Goal: Task Accomplishment & Management: Manage account settings

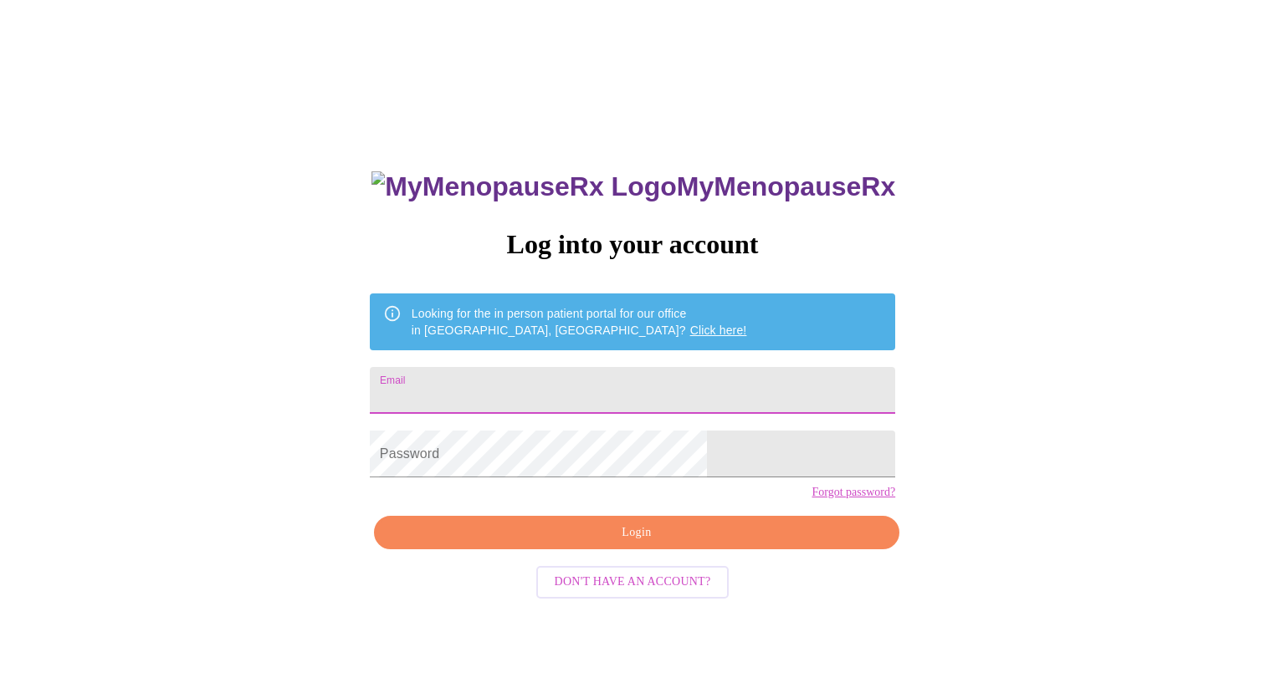
click at [606, 387] on input "Email" at bounding box center [632, 390] width 525 height 47
type input "deannefrieders@gmail.com"
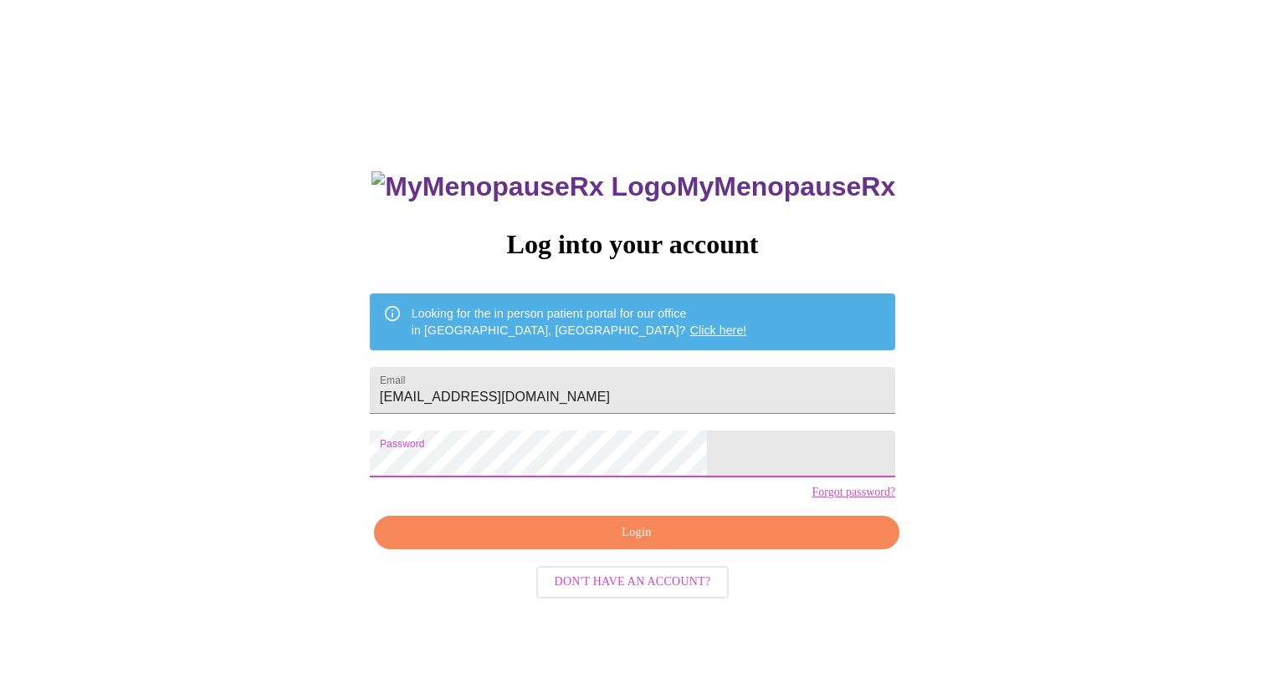
click at [580, 544] on span "Login" at bounding box center [636, 533] width 487 height 21
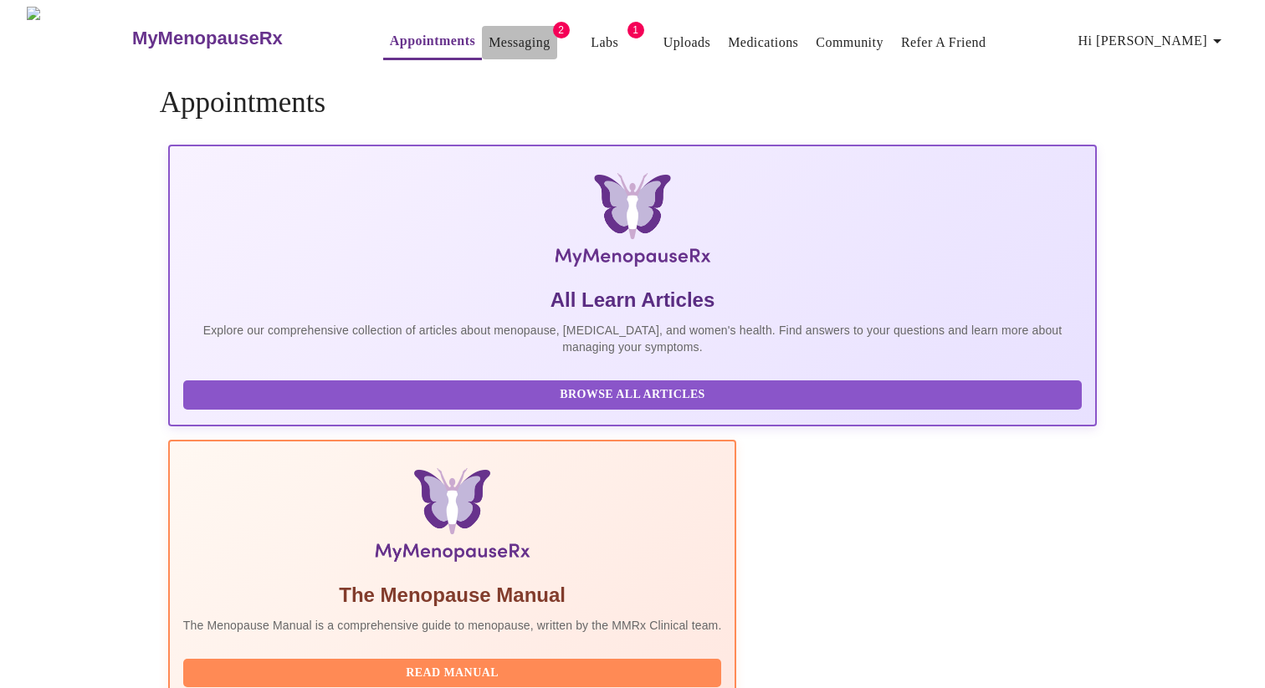
click at [488, 39] on link "Messaging" at bounding box center [518, 42] width 61 height 23
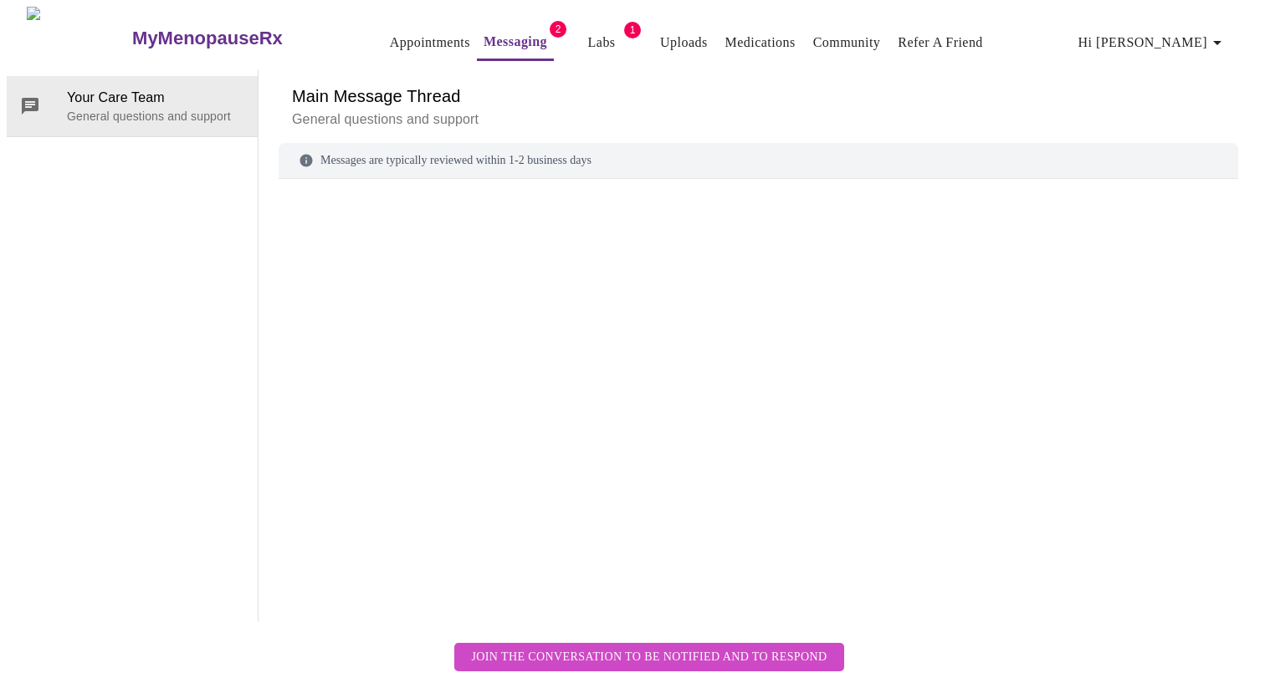
scroll to position [63, 0]
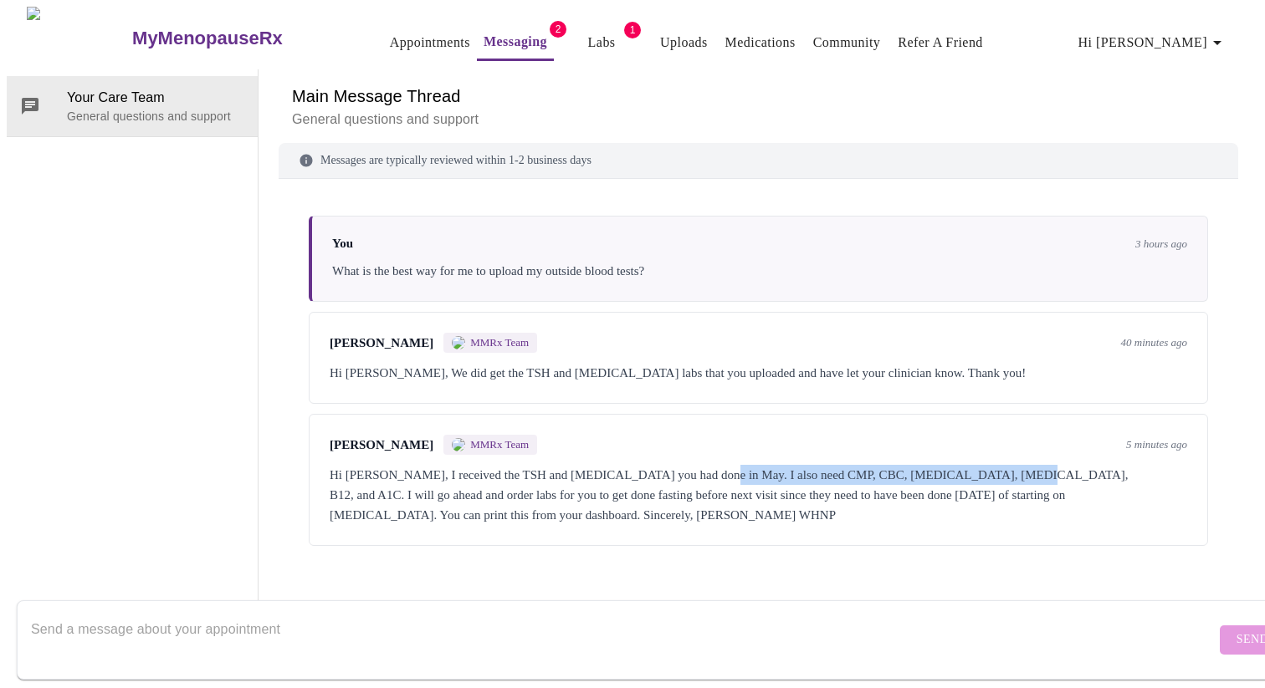
drag, startPoint x: 710, startPoint y: 418, endPoint x: 1015, endPoint y: 417, distance: 305.3
click at [1015, 465] on div "Hi Donna, I received the TSH and Vitamin D you had done in May. I also need CMP…" at bounding box center [758, 495] width 857 height 60
copy div "lso need CMP, CBC, Lipid panel, insulin, B12, and A1C"
click at [662, 36] on link "Uploads" at bounding box center [684, 42] width 48 height 23
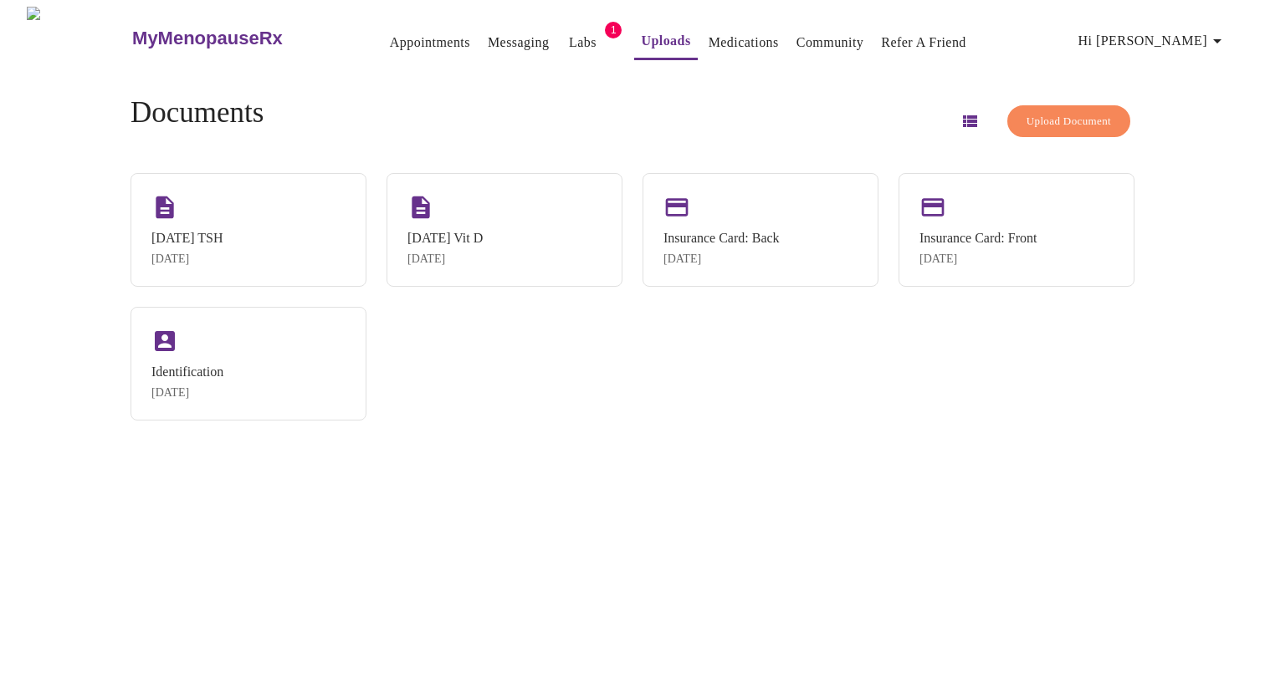
click at [555, 33] on button "Labs" at bounding box center [582, 42] width 54 height 33
click at [488, 36] on link "Messaging" at bounding box center [518, 42] width 61 height 23
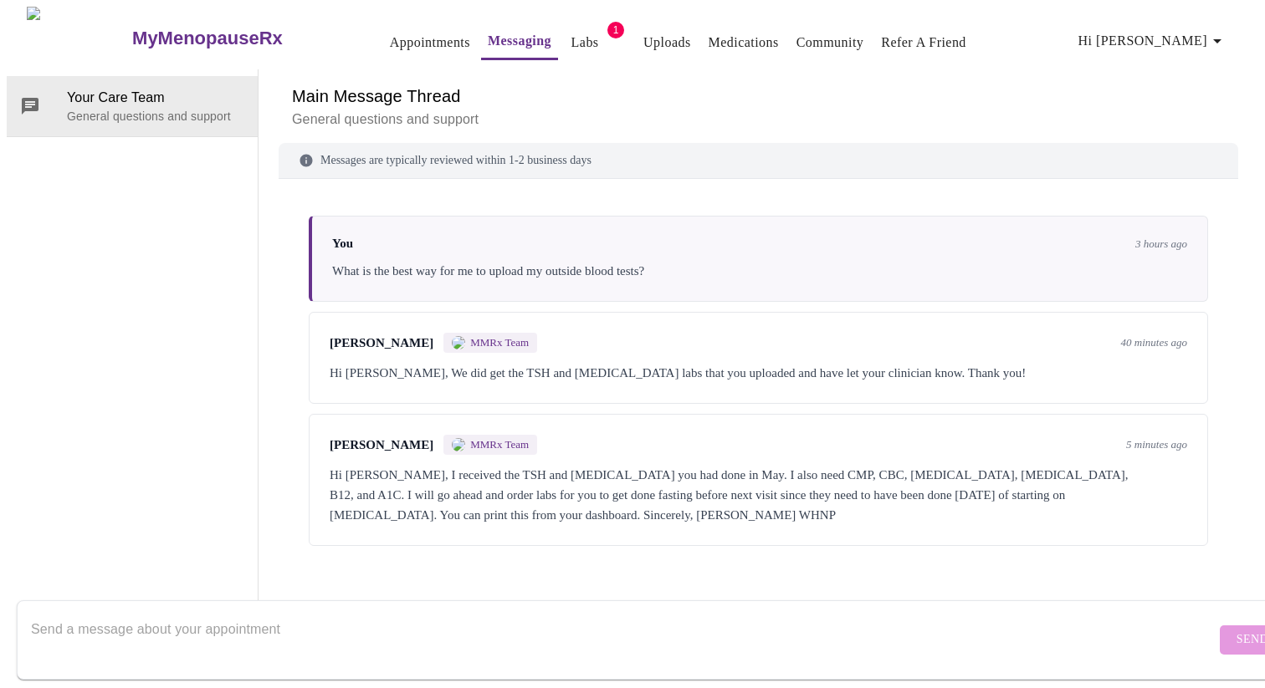
click at [643, 41] on link "Uploads" at bounding box center [667, 42] width 48 height 23
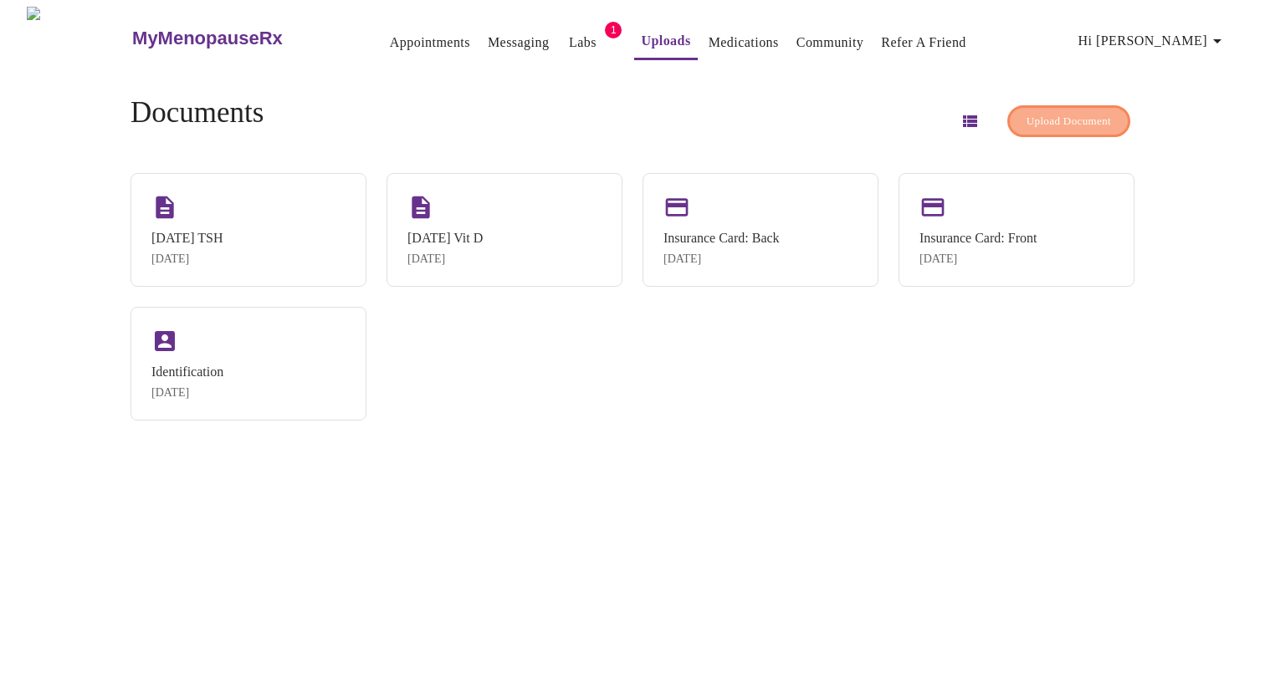
click at [1068, 118] on span "Upload Document" at bounding box center [1068, 121] width 84 height 19
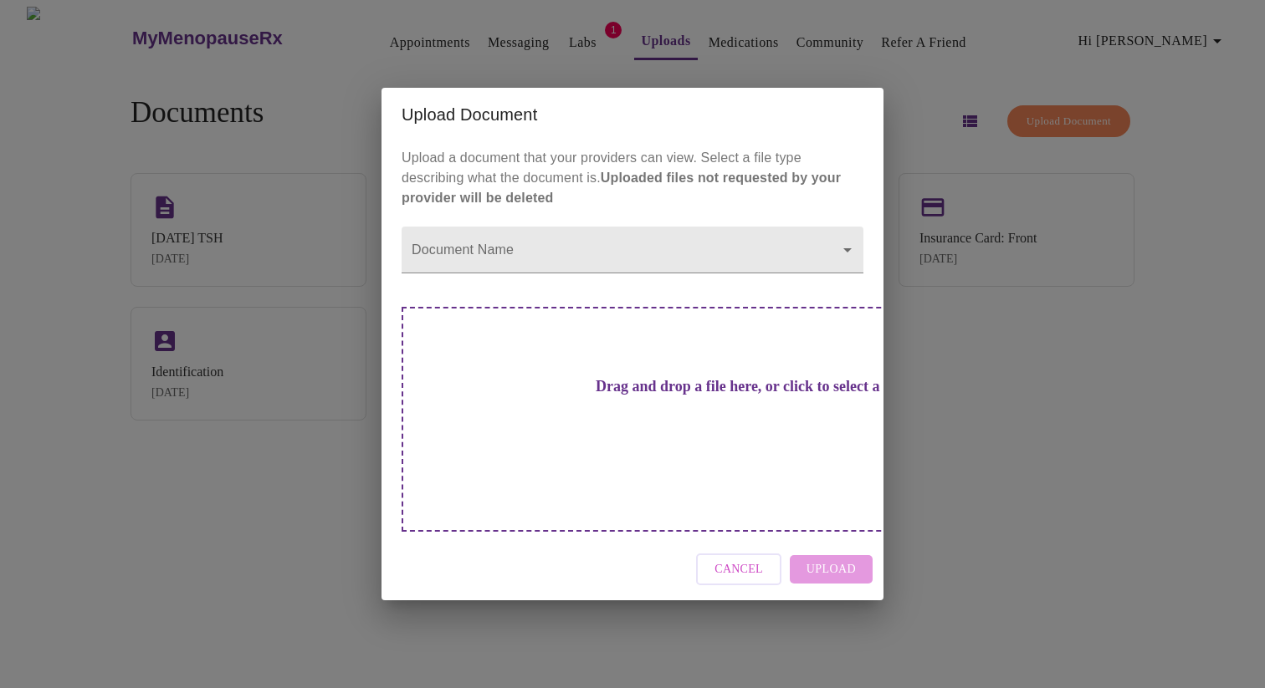
click at [609, 432] on div "Drag and drop a file here, or click to select a file" at bounding box center [749, 419] width 696 height 225
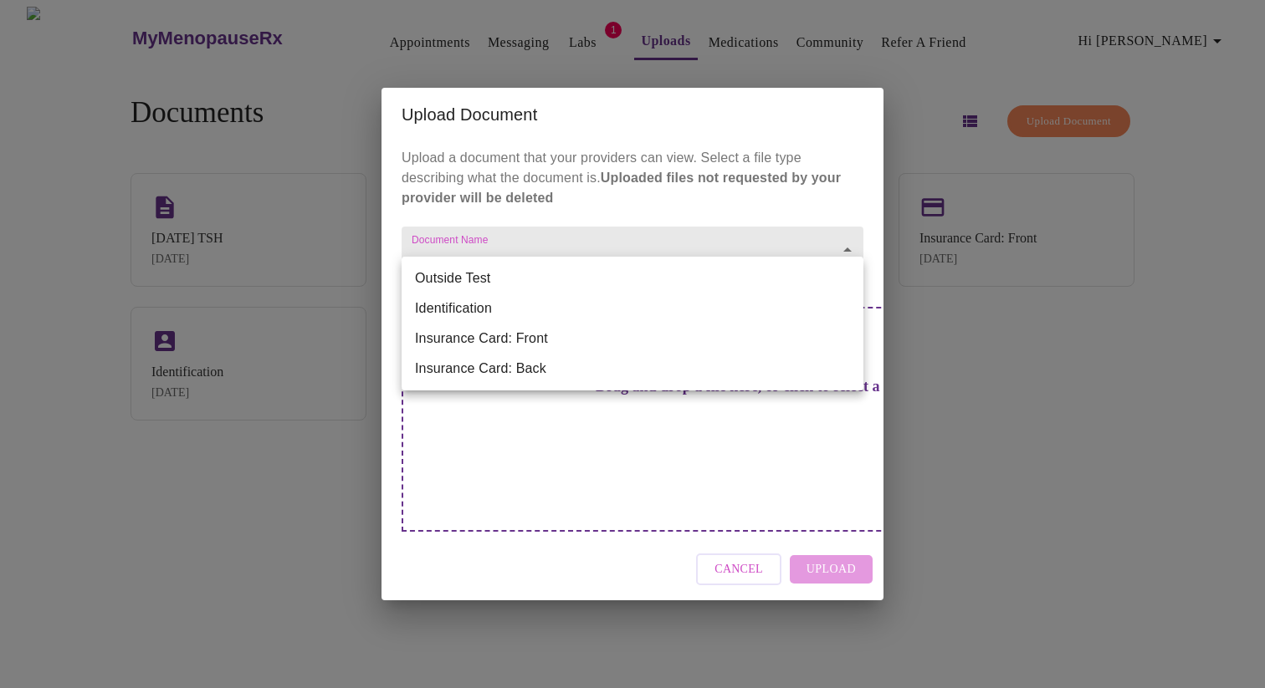
click at [562, 296] on body "MyMenopauseRx Appointments Messaging Labs 1 Uploads Medications Community Refer…" at bounding box center [632, 351] width 1251 height 688
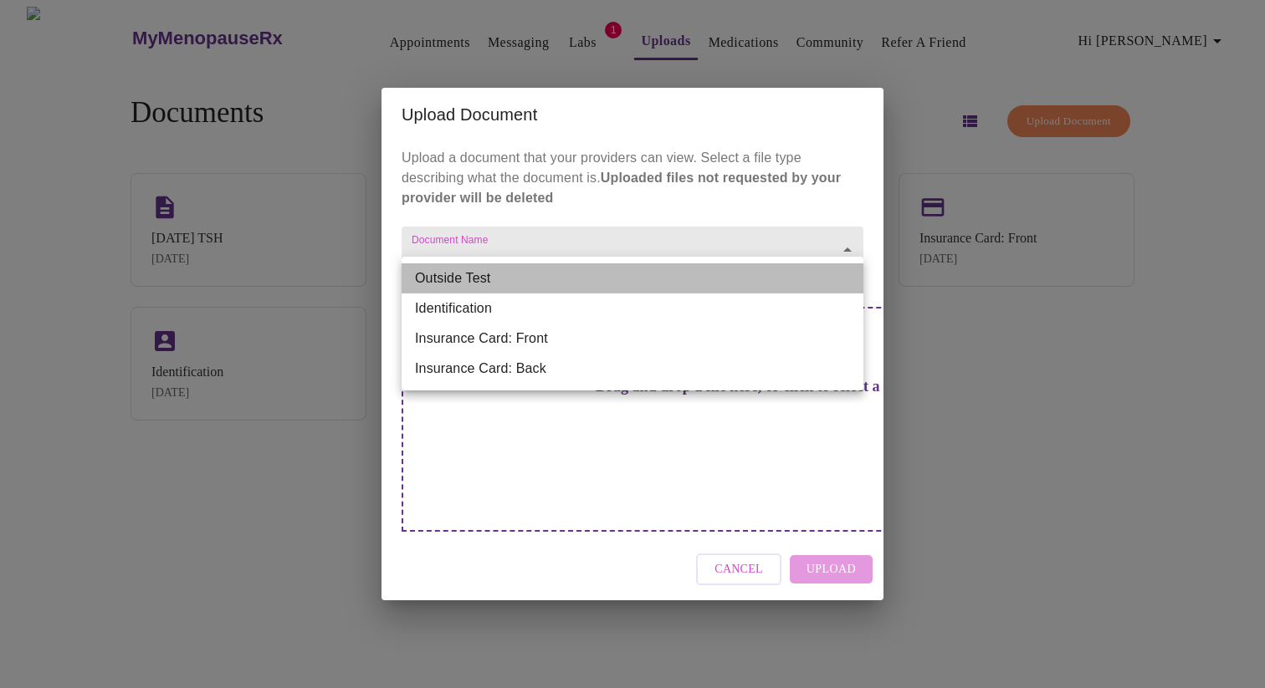
click at [556, 284] on li "Outside Test" at bounding box center [632, 278] width 462 height 30
type input "Outside Test"
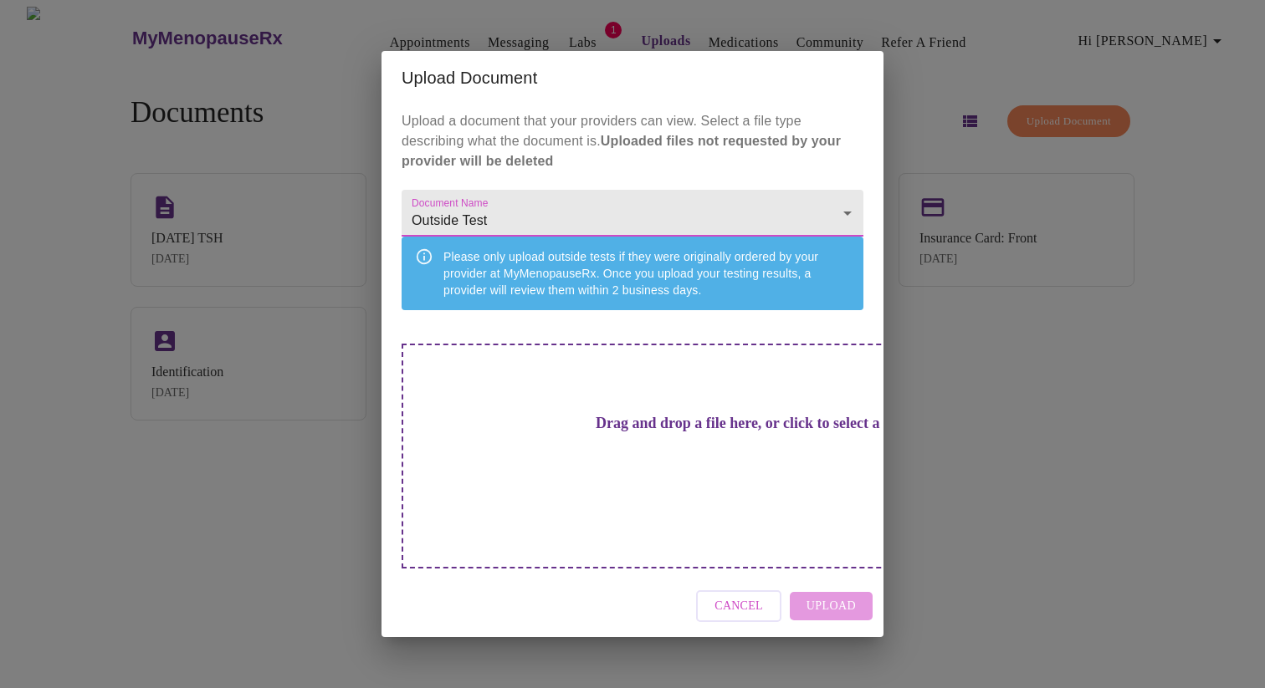
click at [593, 429] on div "Drag and drop a file here, or click to select a file" at bounding box center [749, 456] width 696 height 225
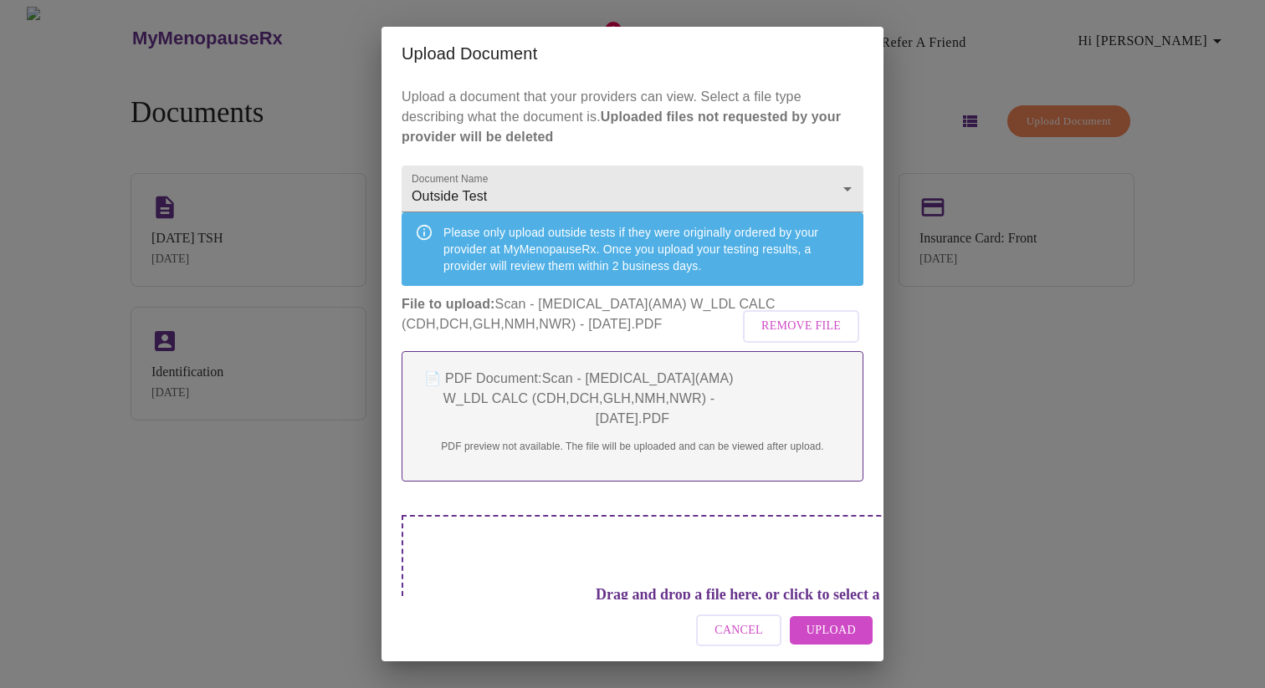
click at [853, 632] on span "Upload" at bounding box center [830, 631] width 49 height 21
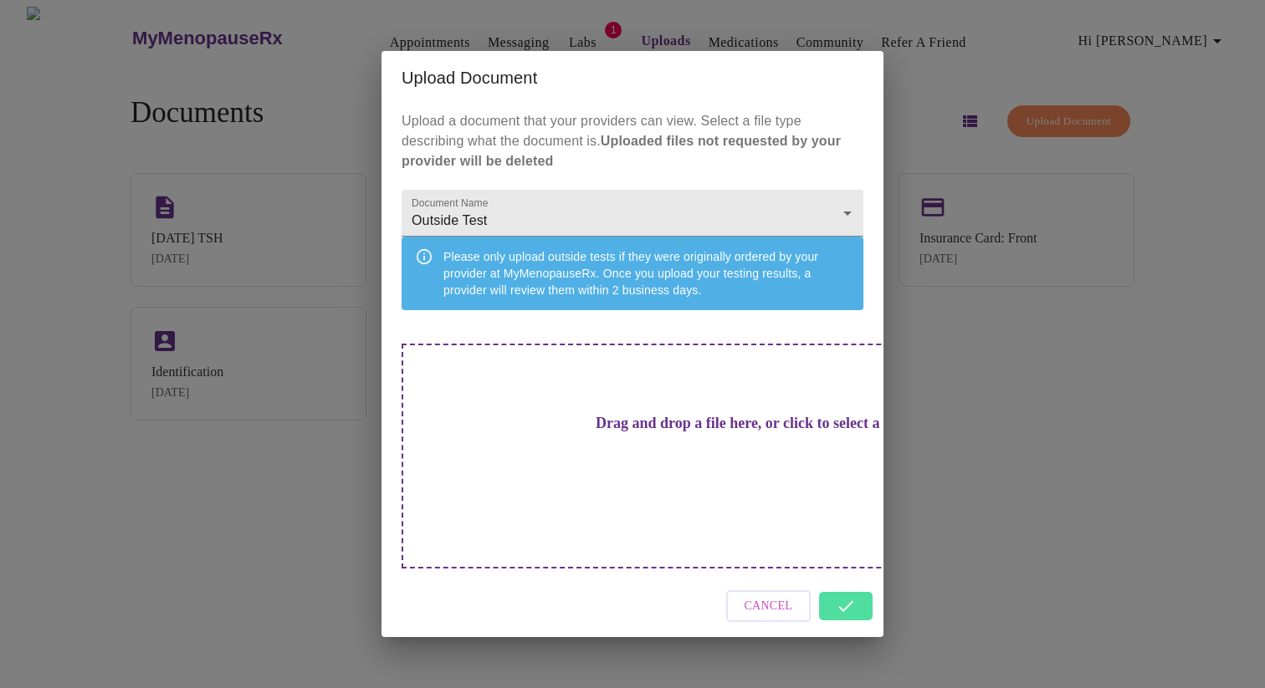
click at [846, 580] on div "Cancel" at bounding box center [632, 606] width 502 height 63
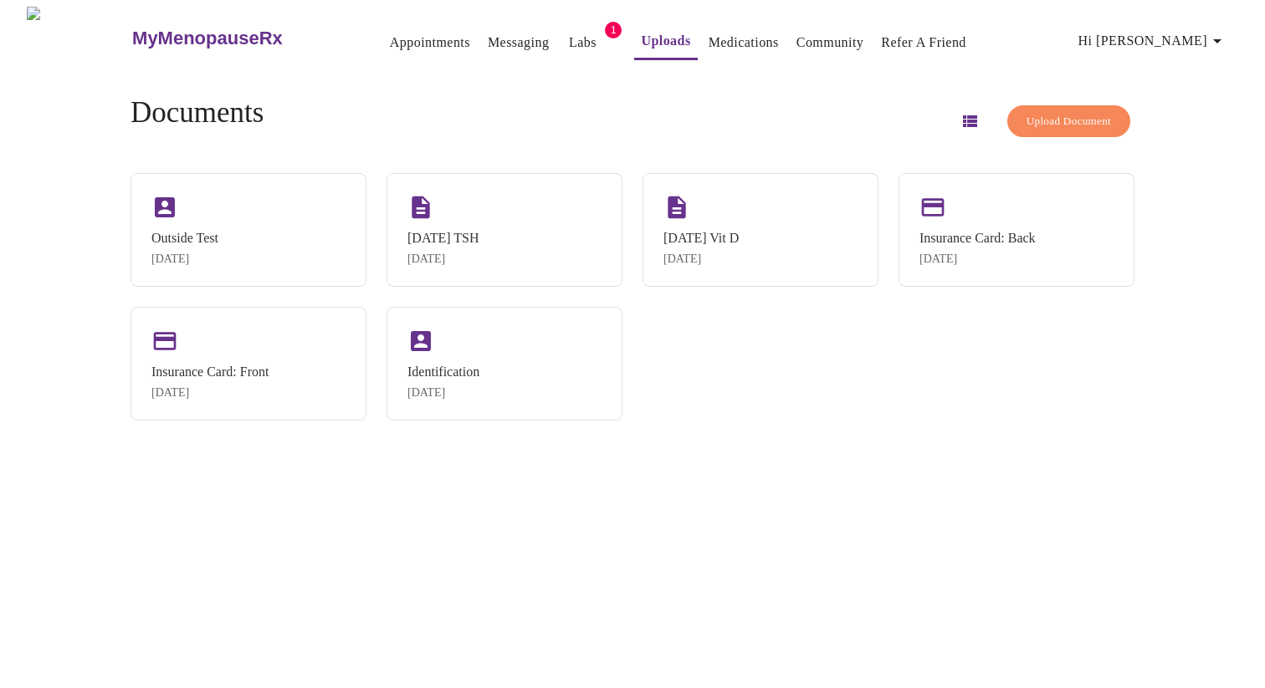
click at [1042, 112] on span "Upload Document" at bounding box center [1068, 121] width 84 height 19
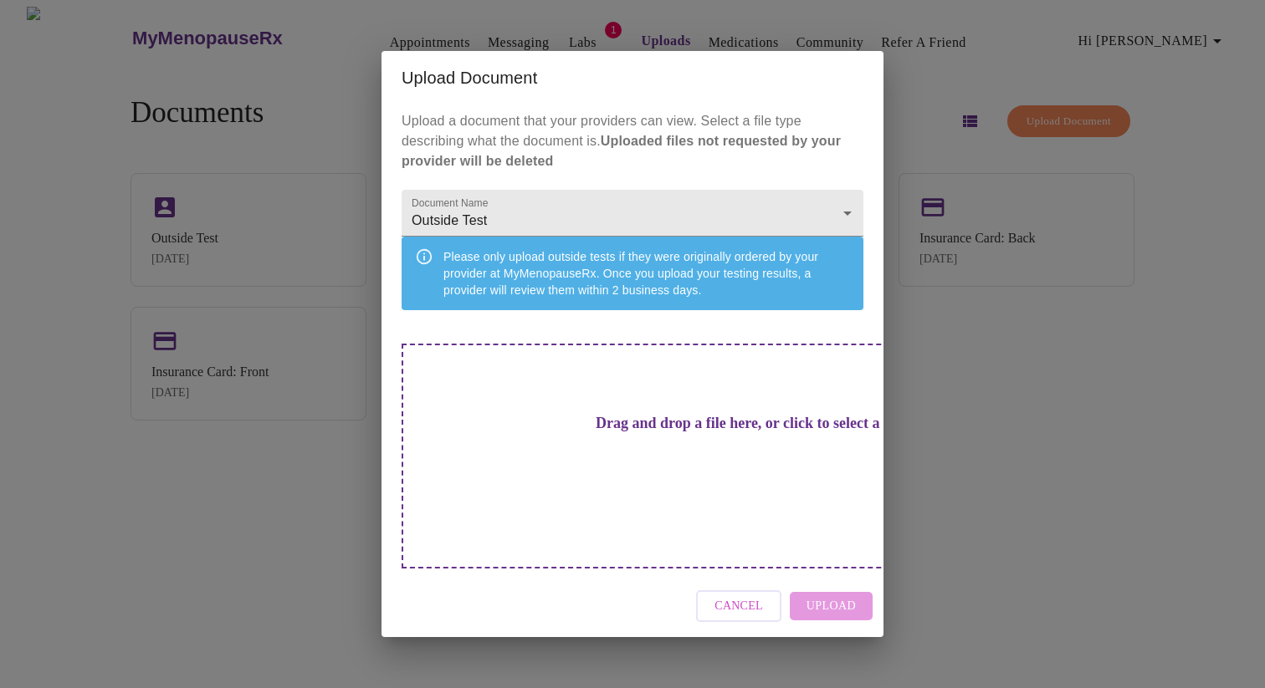
click at [575, 428] on div "Drag and drop a file here, or click to select a file" at bounding box center [749, 456] width 696 height 225
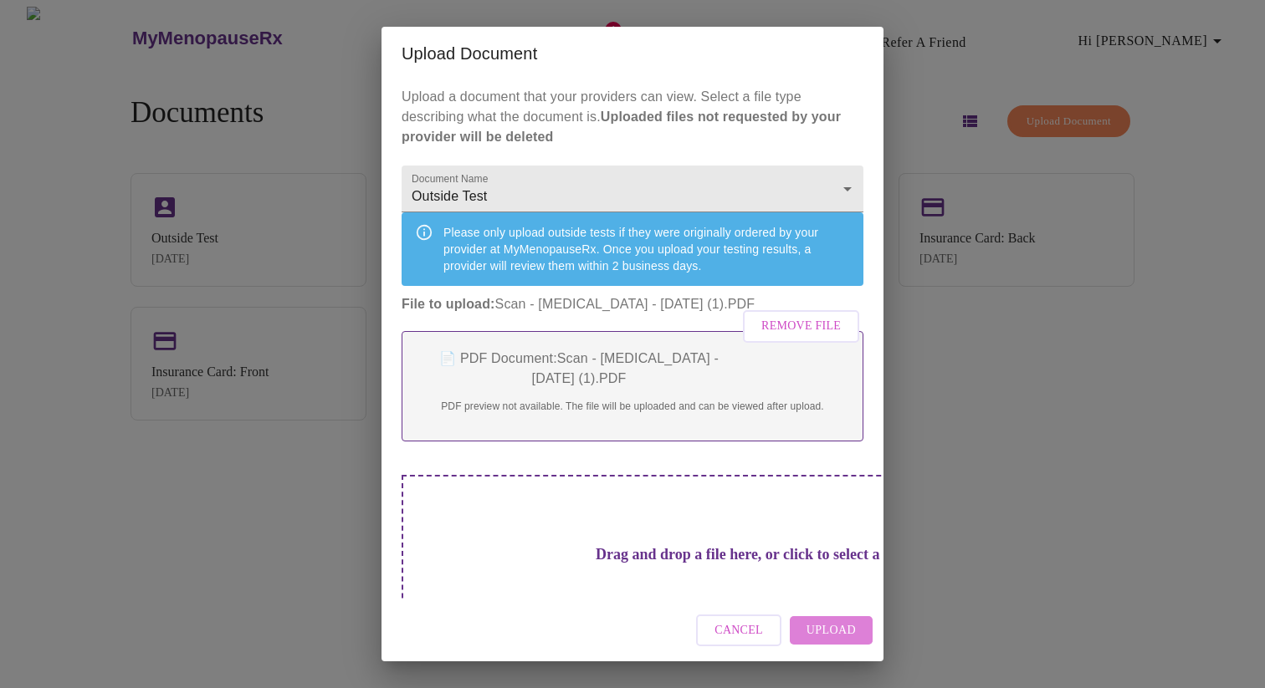
click at [827, 628] on span "Upload" at bounding box center [830, 631] width 49 height 21
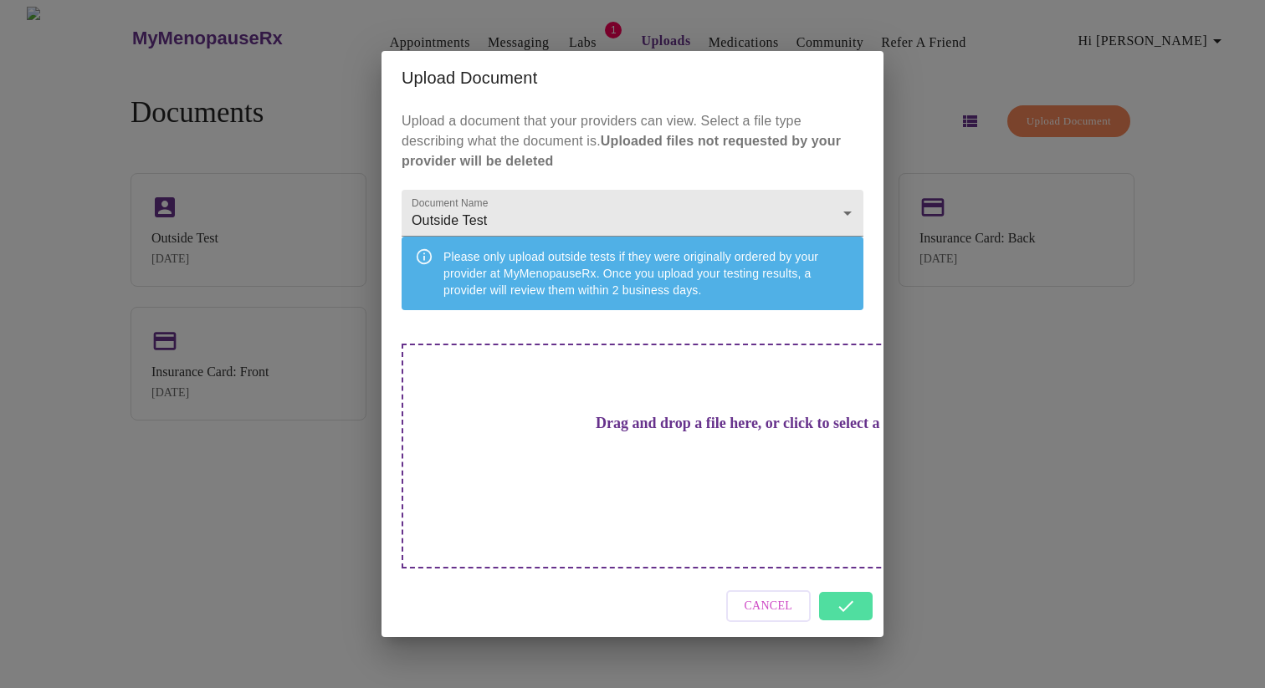
click at [843, 582] on div "Cancel" at bounding box center [632, 606] width 502 height 63
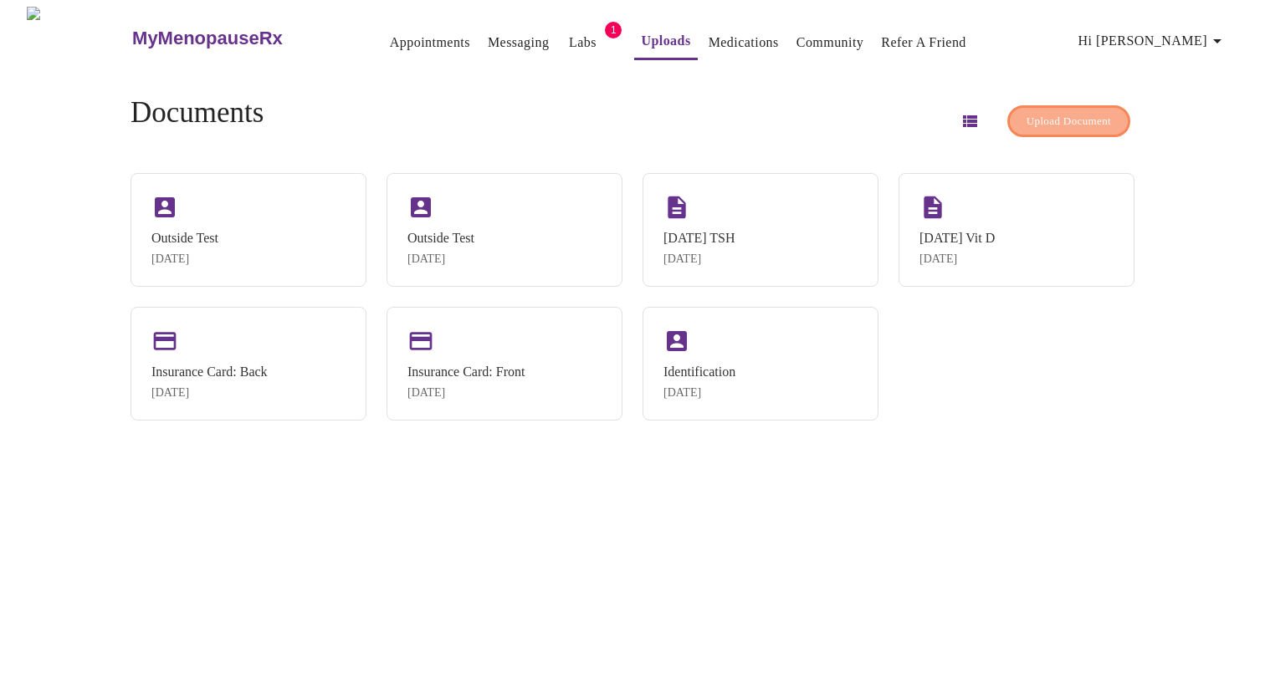
click at [1047, 117] on span "Upload Document" at bounding box center [1068, 121] width 84 height 19
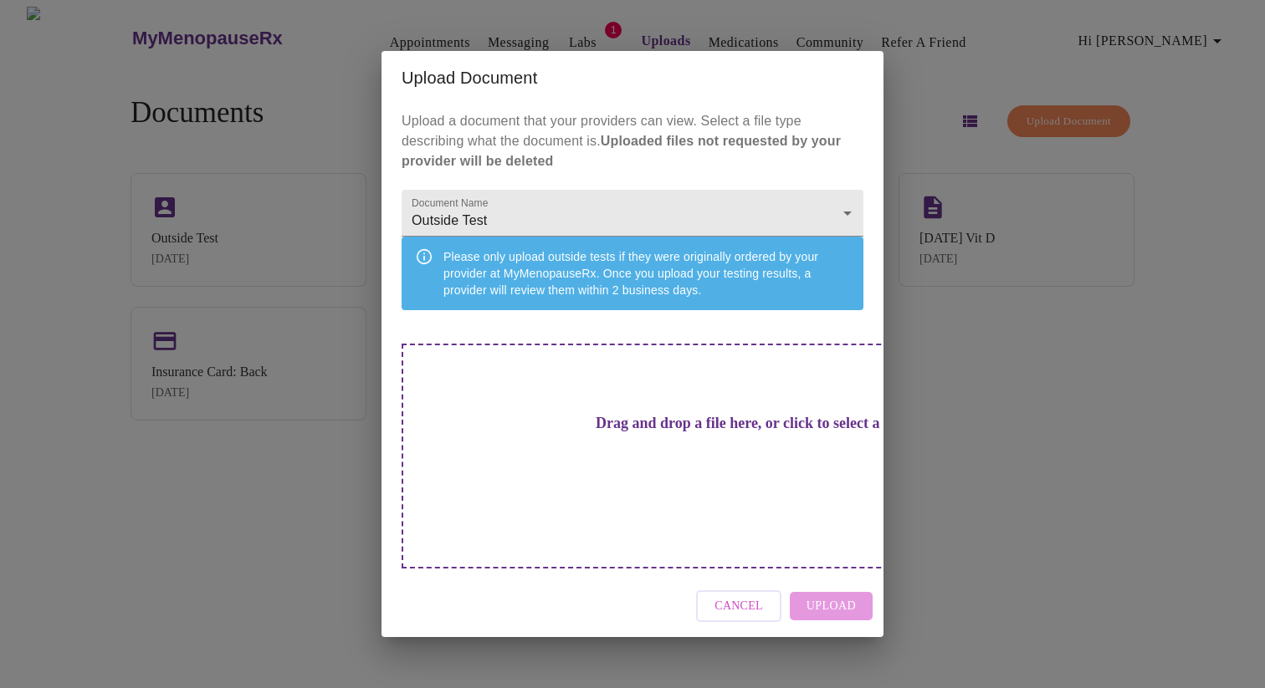
click at [623, 432] on h3 "Drag and drop a file here, or click to select a file" at bounding box center [750, 424] width 462 height 18
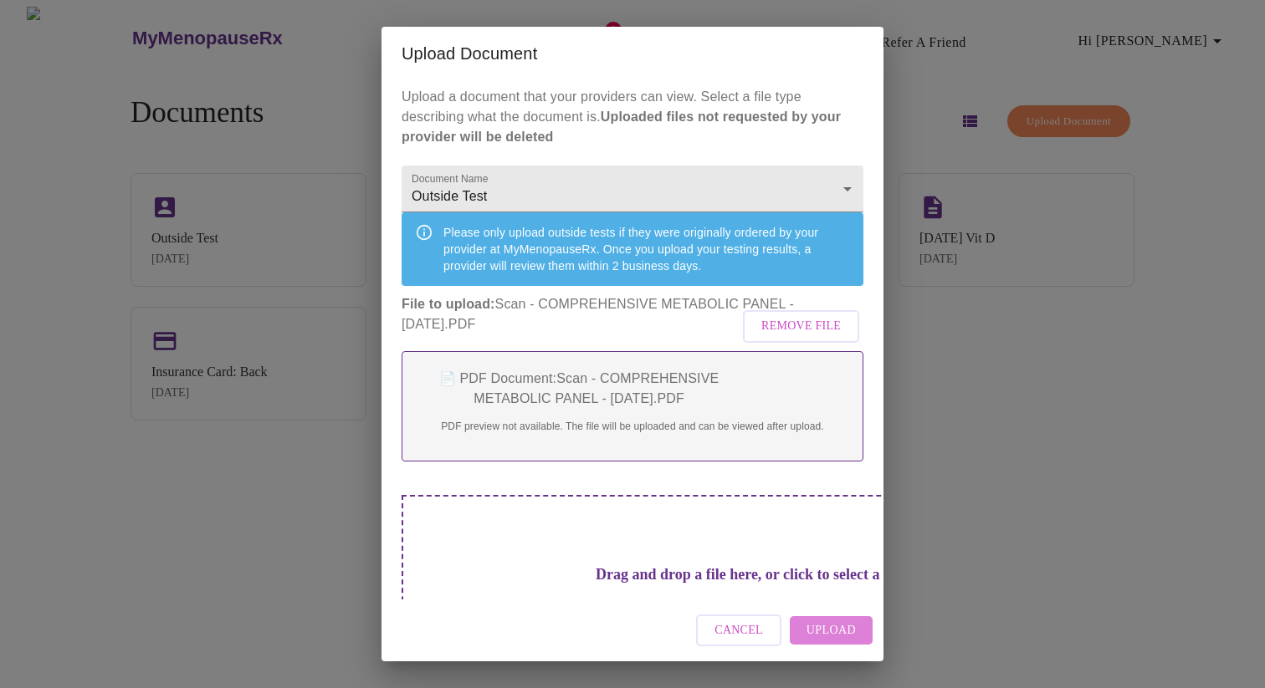
click at [845, 619] on button "Upload" at bounding box center [831, 630] width 83 height 29
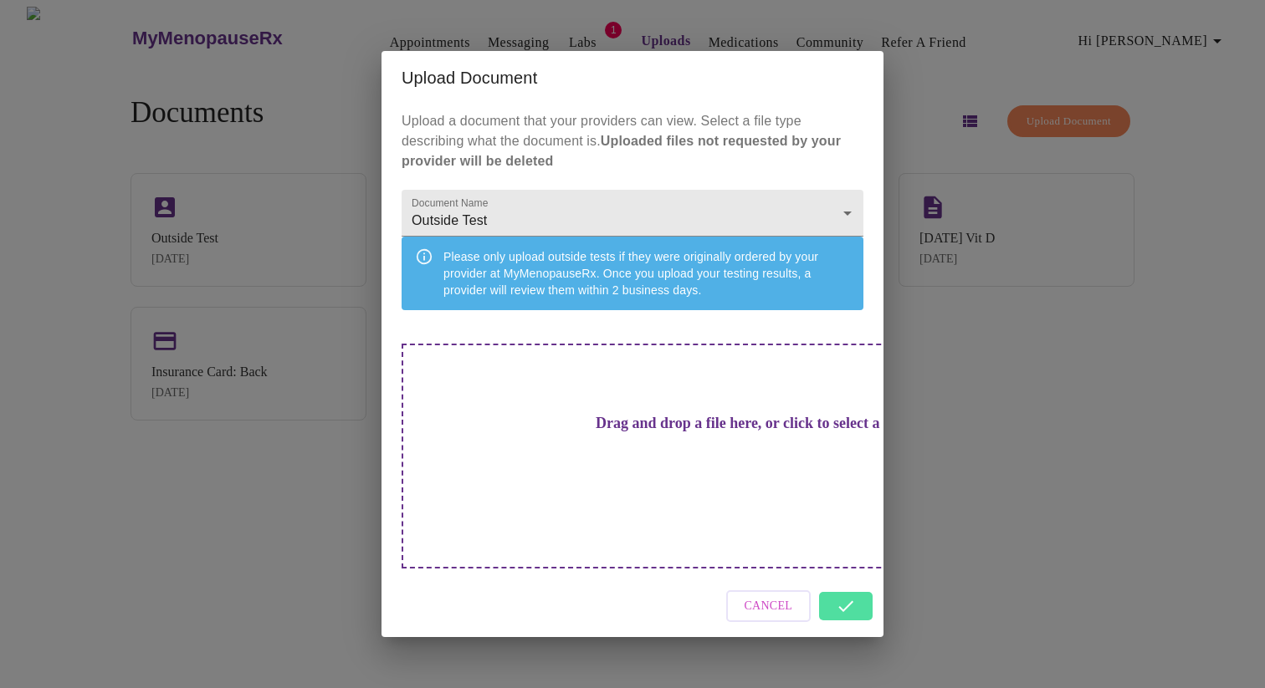
click at [845, 582] on div "Cancel" at bounding box center [632, 606] width 502 height 63
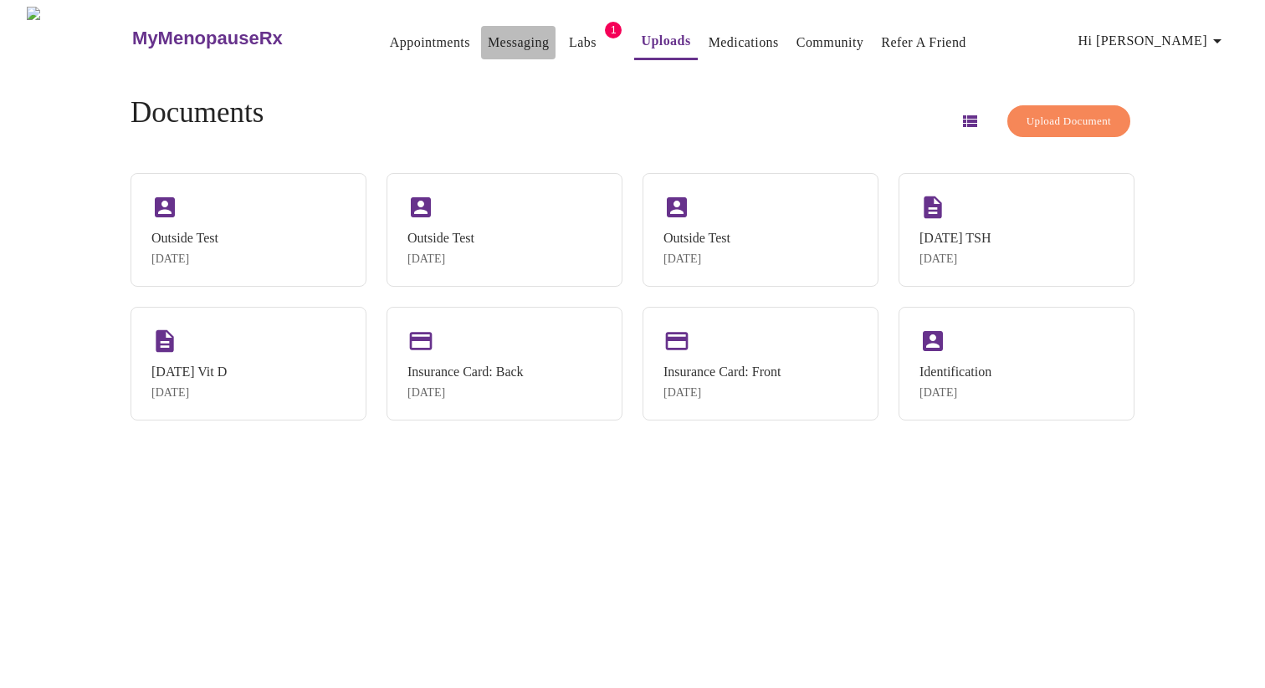
click at [488, 44] on link "Messaging" at bounding box center [518, 42] width 61 height 23
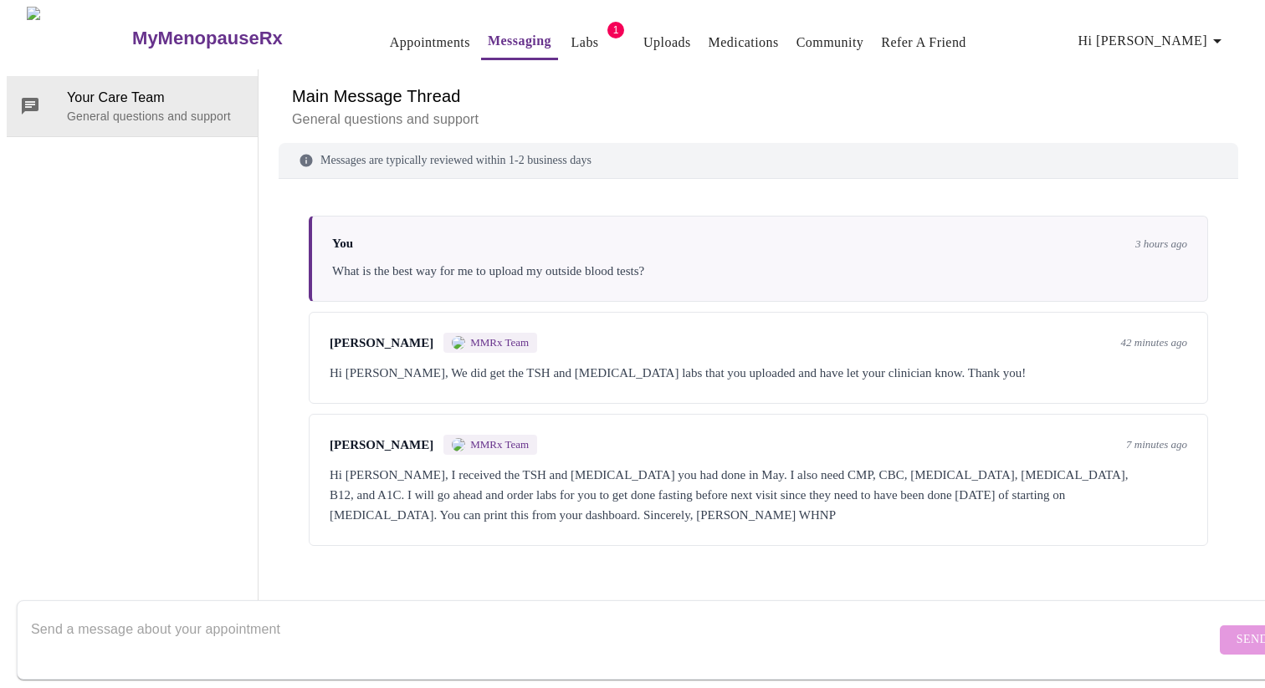
click at [643, 38] on link "Uploads" at bounding box center [667, 42] width 48 height 23
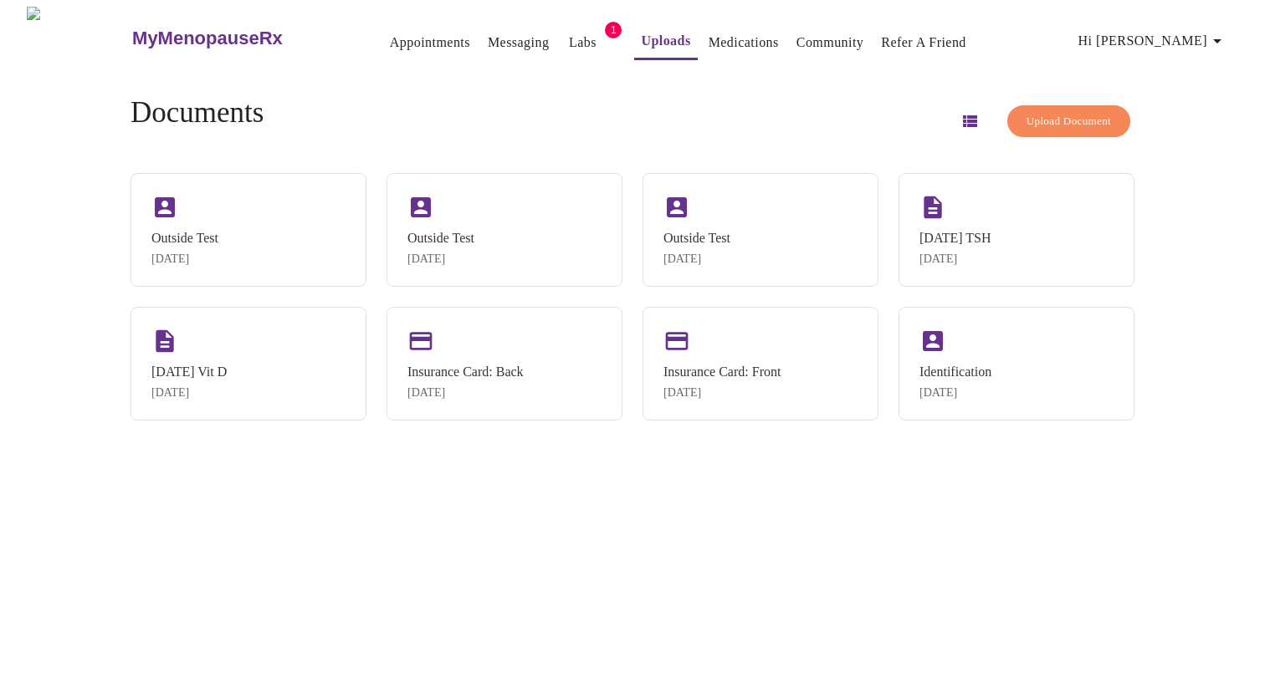
click at [1029, 120] on span "Upload Document" at bounding box center [1068, 121] width 84 height 19
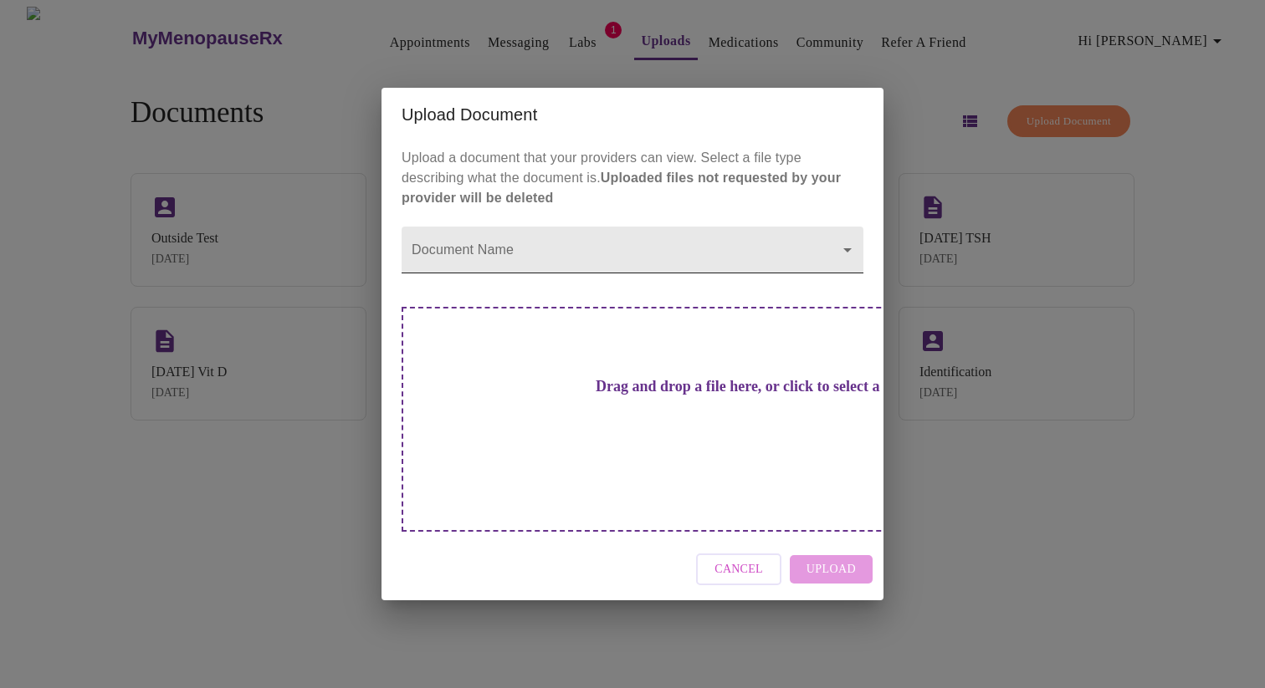
click at [563, 285] on body "MyMenopauseRx Appointments Messaging Labs 1 Uploads Medications Community Refer…" at bounding box center [632, 351] width 1251 height 688
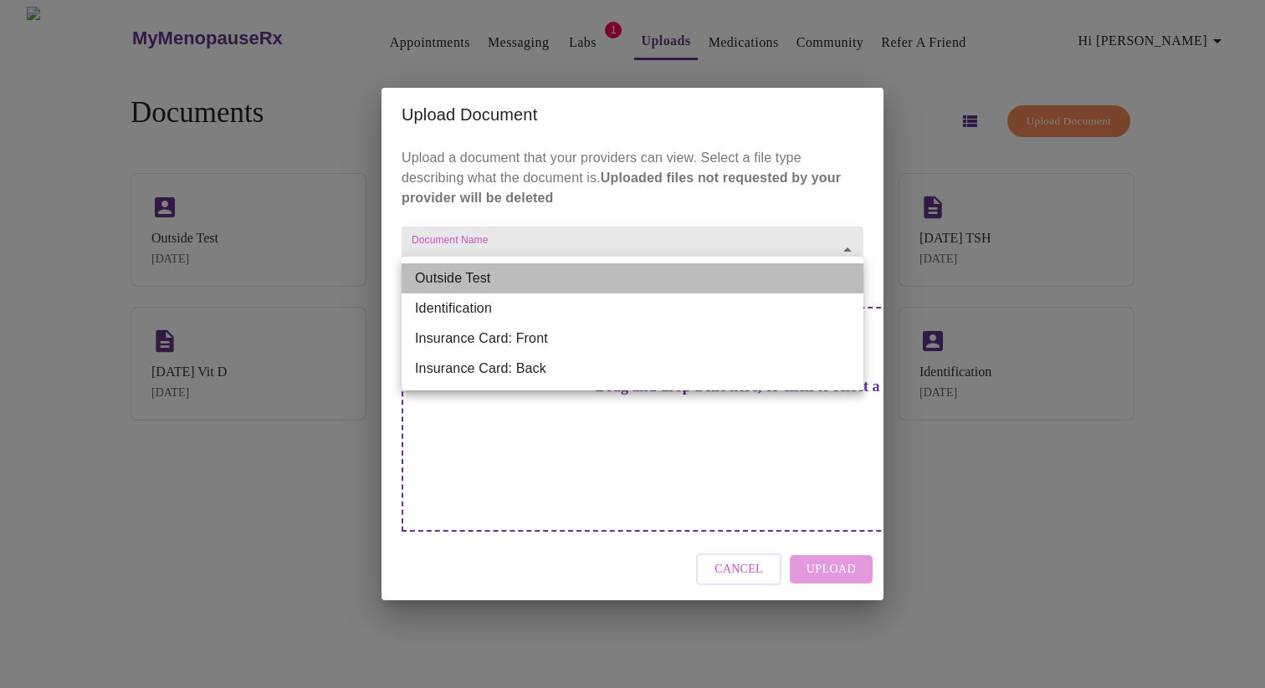
click at [559, 279] on li "Outside Test" at bounding box center [632, 278] width 462 height 30
type input "Outside Test"
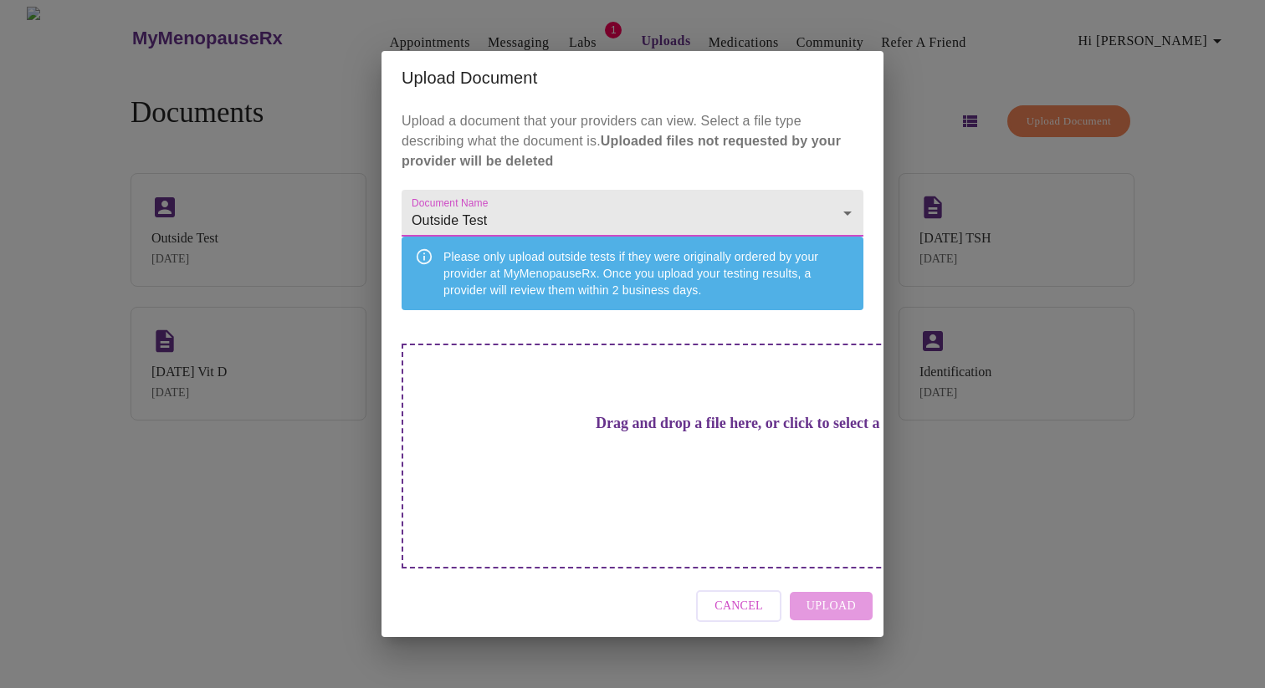
click at [561, 432] on h3 "Drag and drop a file here, or click to select a file" at bounding box center [750, 424] width 462 height 18
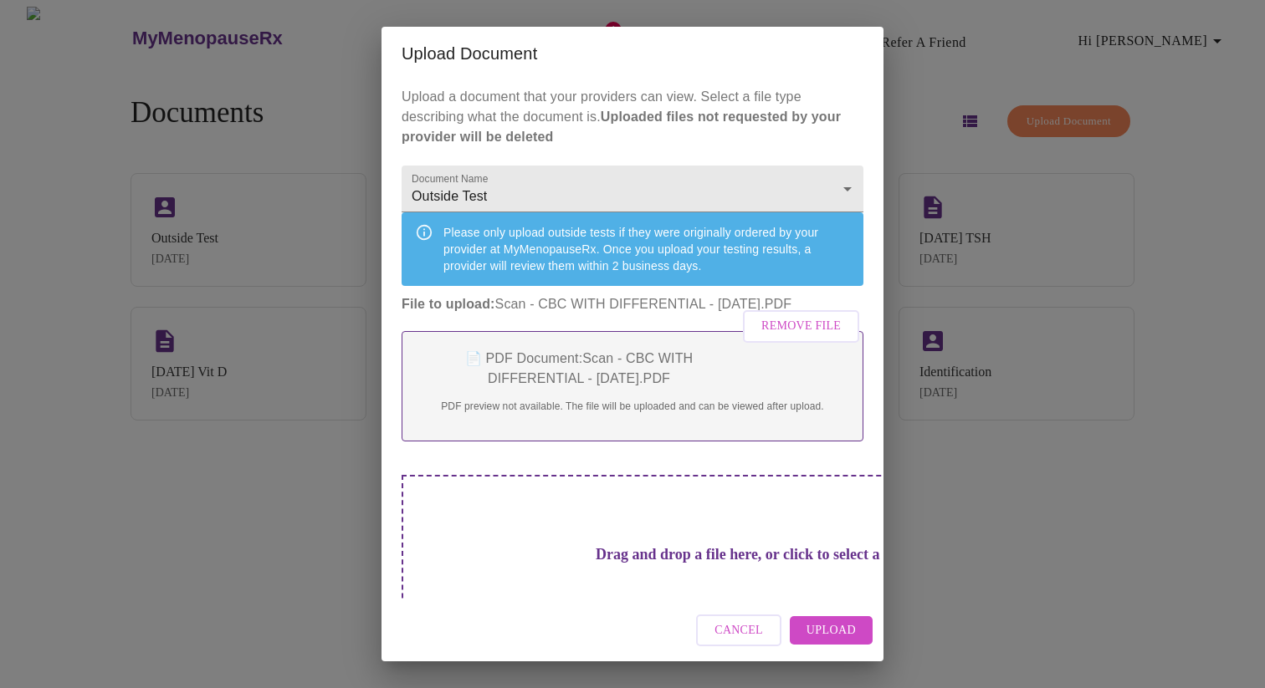
click at [837, 626] on span "Upload" at bounding box center [830, 631] width 49 height 21
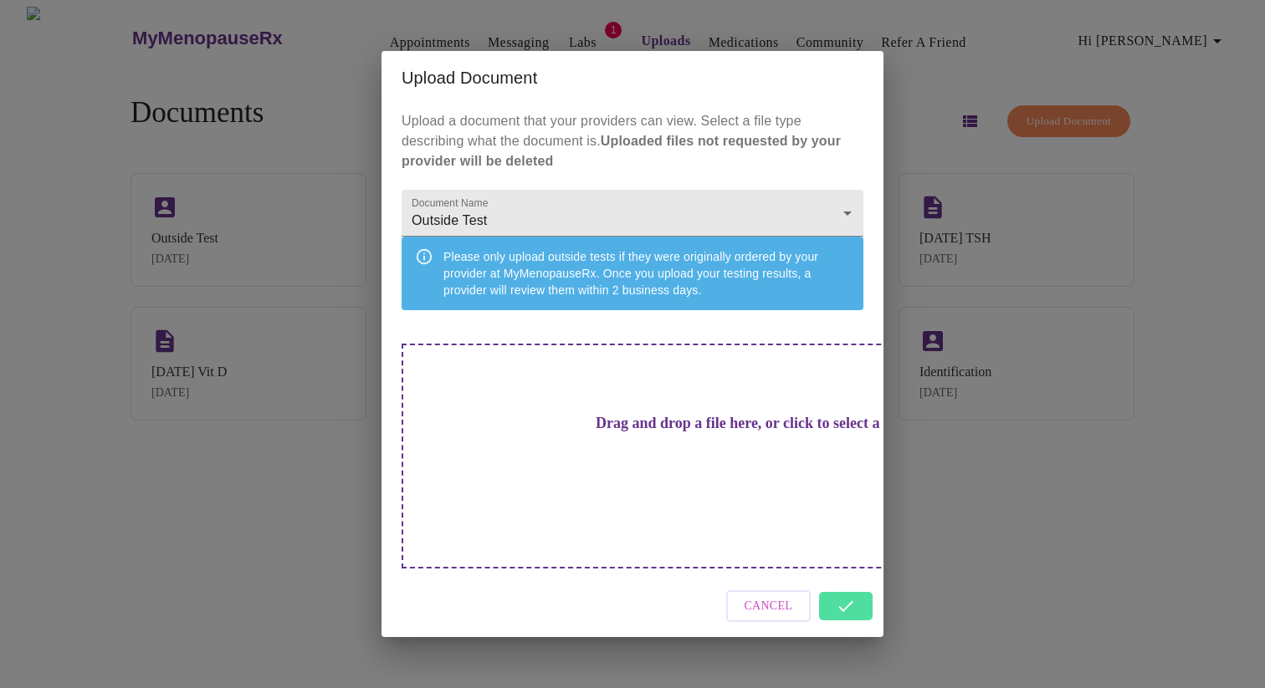
click at [836, 587] on div "Cancel" at bounding box center [632, 606] width 502 height 63
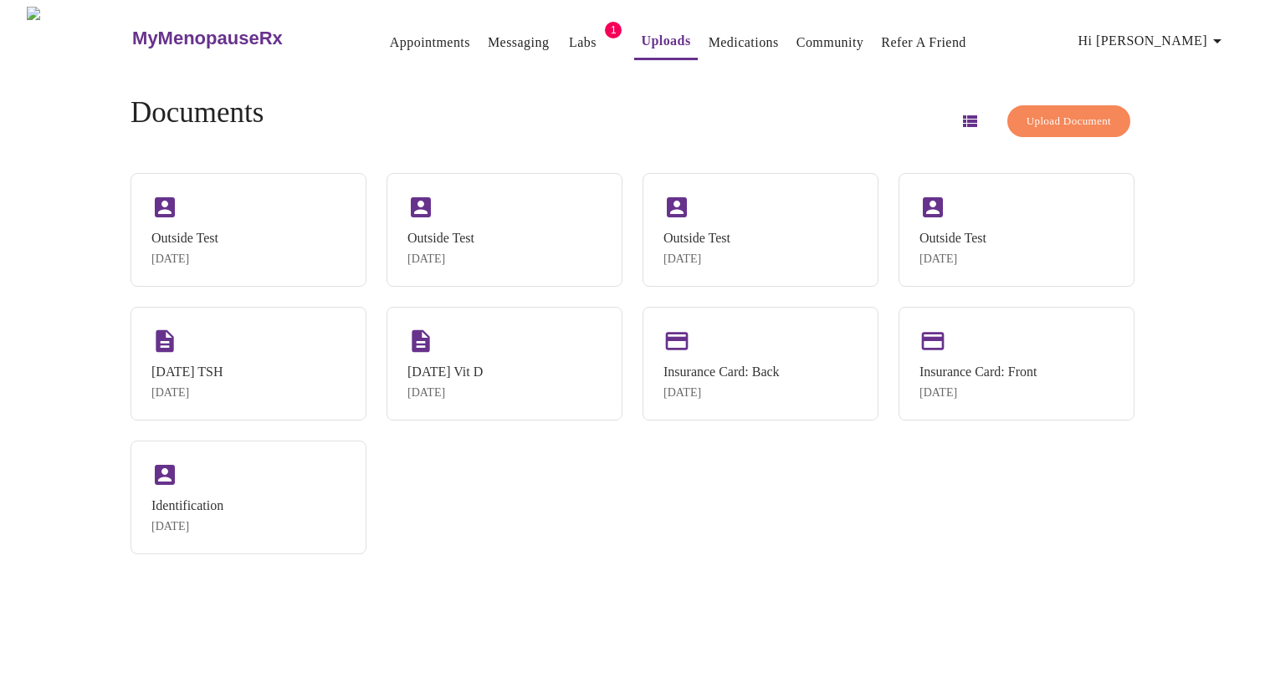
click at [569, 37] on link "Labs" at bounding box center [583, 42] width 28 height 23
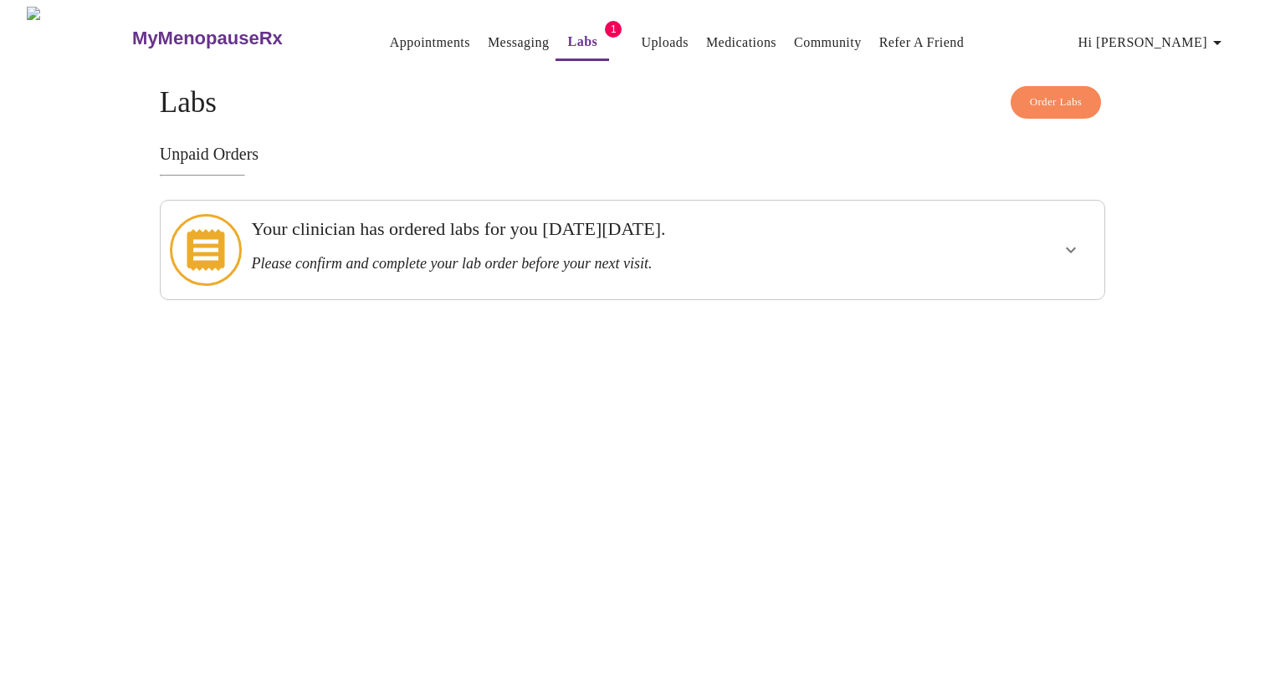
click at [427, 233] on h3 "Your clinician has ordered labs for you on Tuesday, September 9th." at bounding box center [586, 229] width 671 height 22
click at [1076, 240] on icon "show more" at bounding box center [1071, 250] width 20 height 20
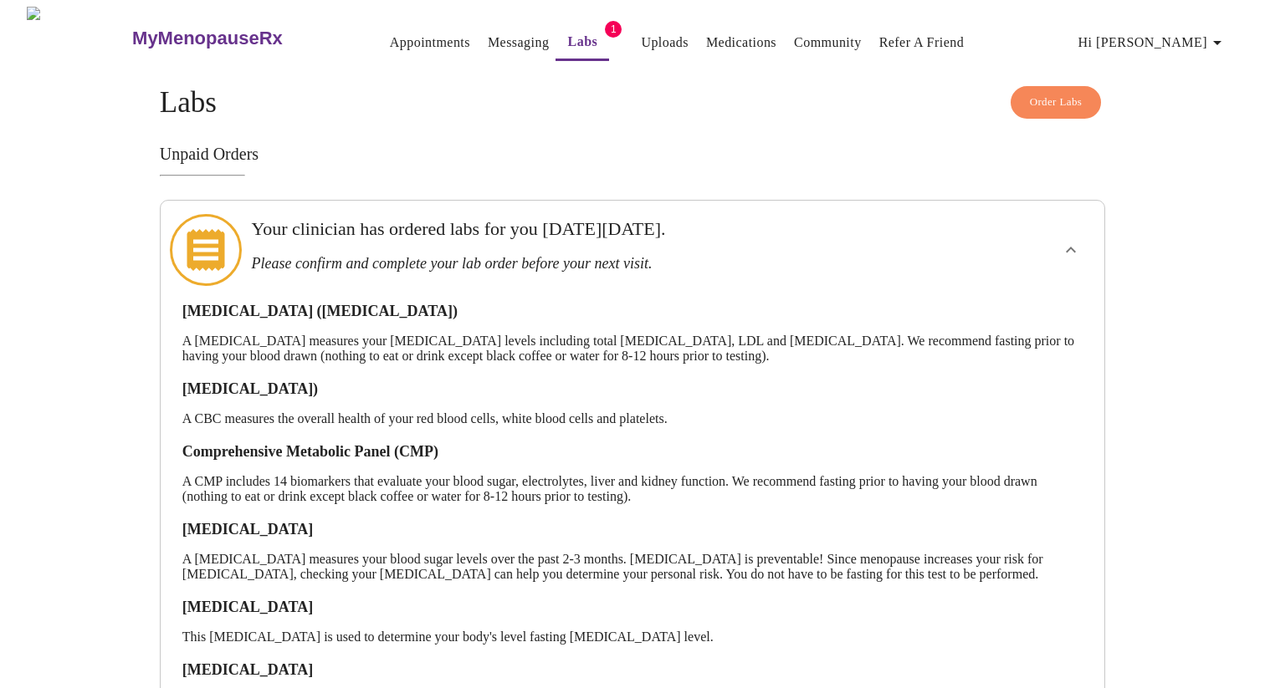
click at [651, 41] on link "Uploads" at bounding box center [665, 42] width 48 height 23
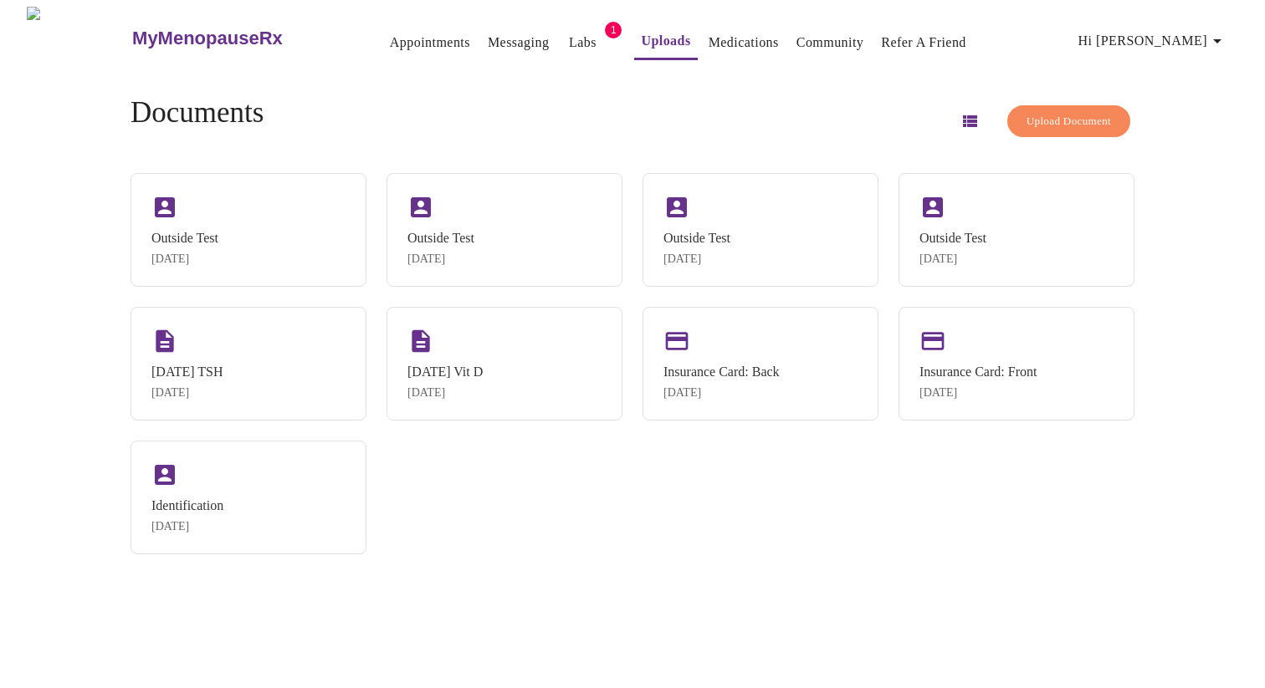
click at [1174, 157] on div "MyMenopauseRx Appointments Messaging Labs 1 Uploads Medications Community Refer…" at bounding box center [632, 351] width 1251 height 688
click at [1174, 156] on div "MyMenopauseRx Appointments Messaging Labs 1 Uploads Medications Community Refer…" at bounding box center [632, 351] width 1251 height 688
click at [591, 110] on div "Documents Upload Document" at bounding box center [632, 121] width 1004 height 50
click at [1026, 112] on span "Upload Document" at bounding box center [1068, 121] width 84 height 19
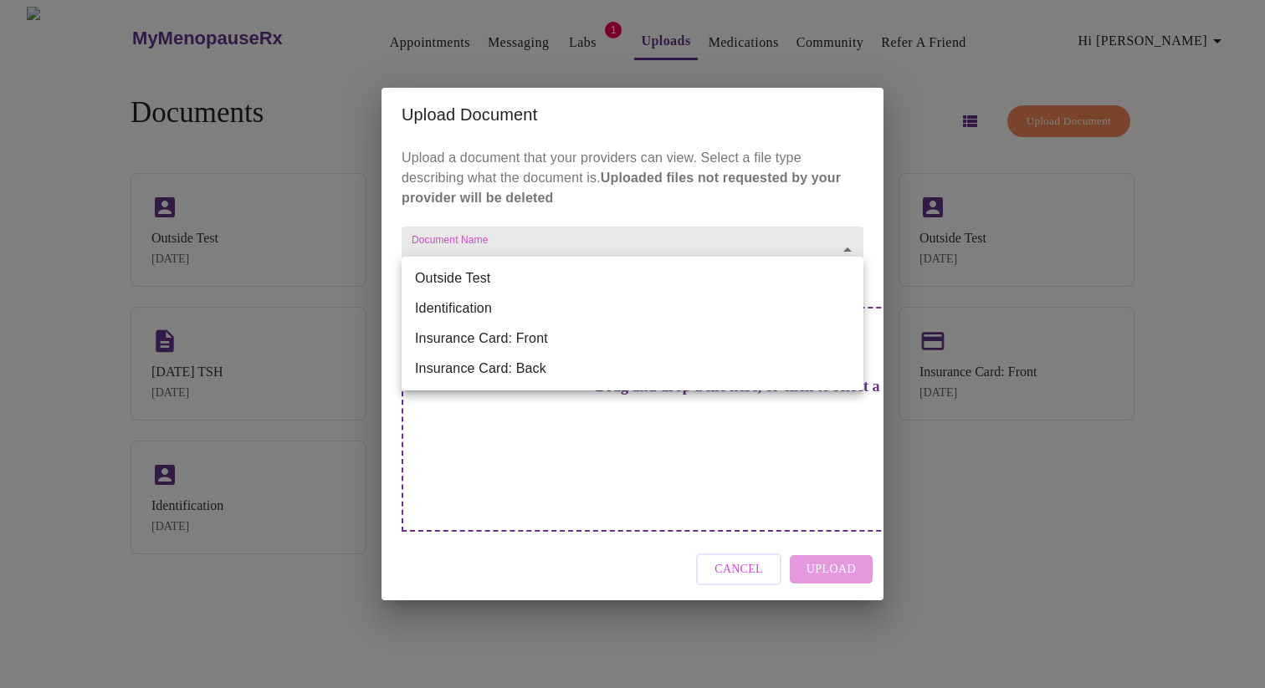
click at [585, 268] on body "MyMenopauseRx Appointments Messaging Labs 1 Uploads Medications Community Refer…" at bounding box center [632, 351] width 1251 height 688
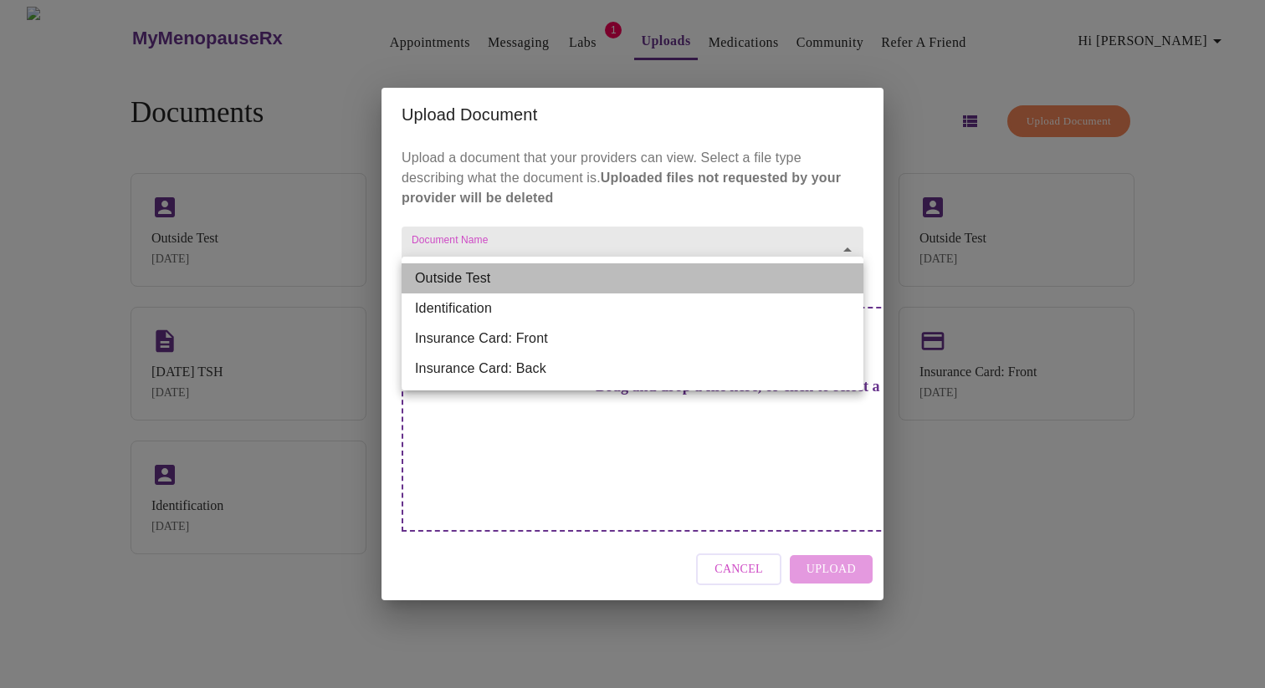
click at [561, 277] on li "Outside Test" at bounding box center [632, 278] width 462 height 30
type input "Outside Test"
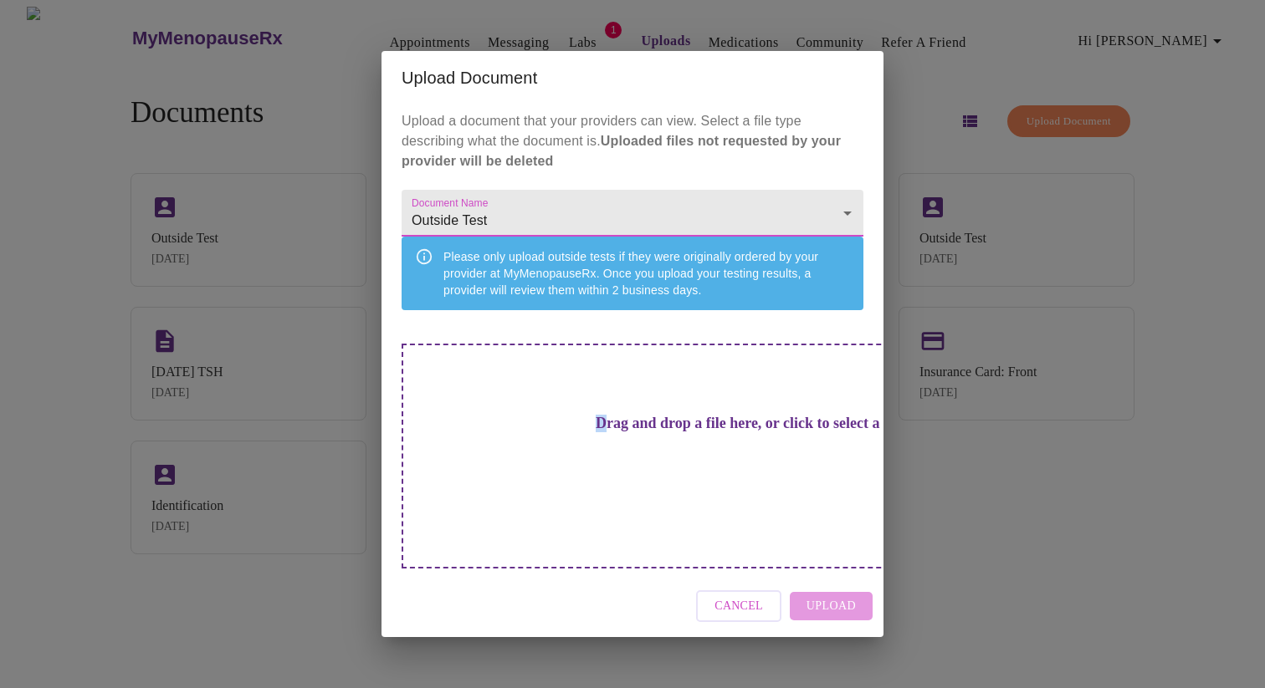
click at [524, 432] on h3 "Drag and drop a file here, or click to select a file" at bounding box center [750, 424] width 462 height 18
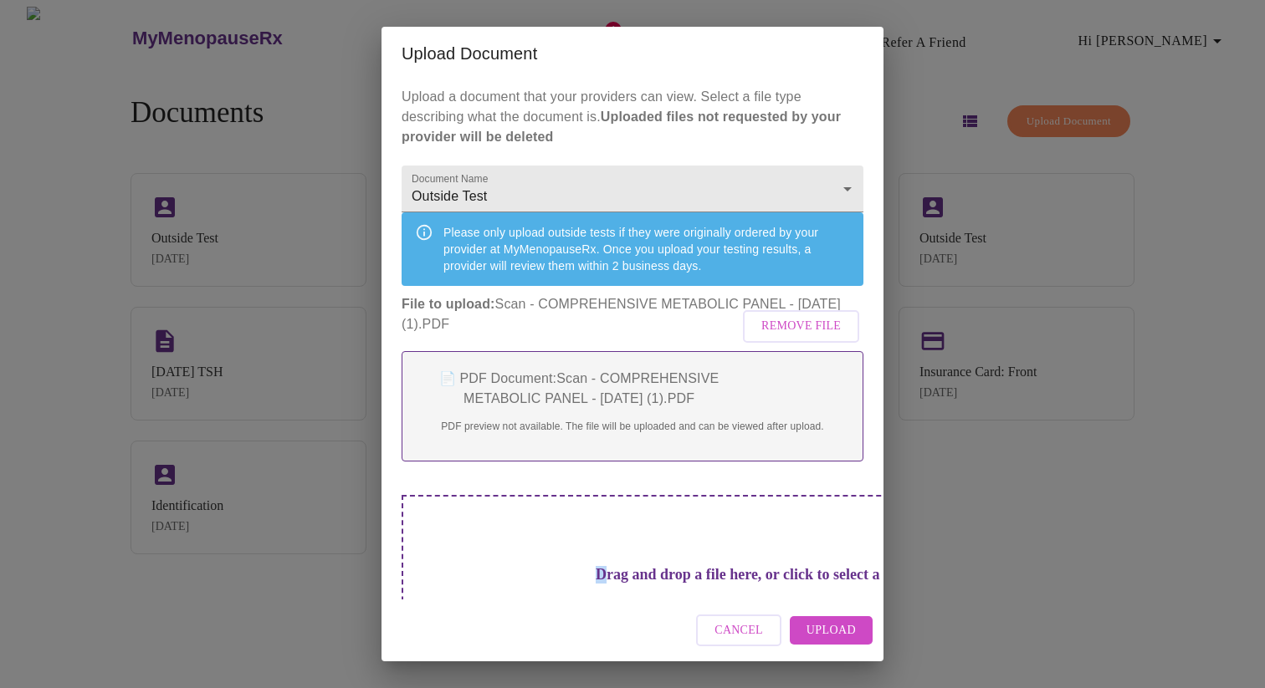
click at [836, 632] on span "Upload" at bounding box center [830, 631] width 49 height 21
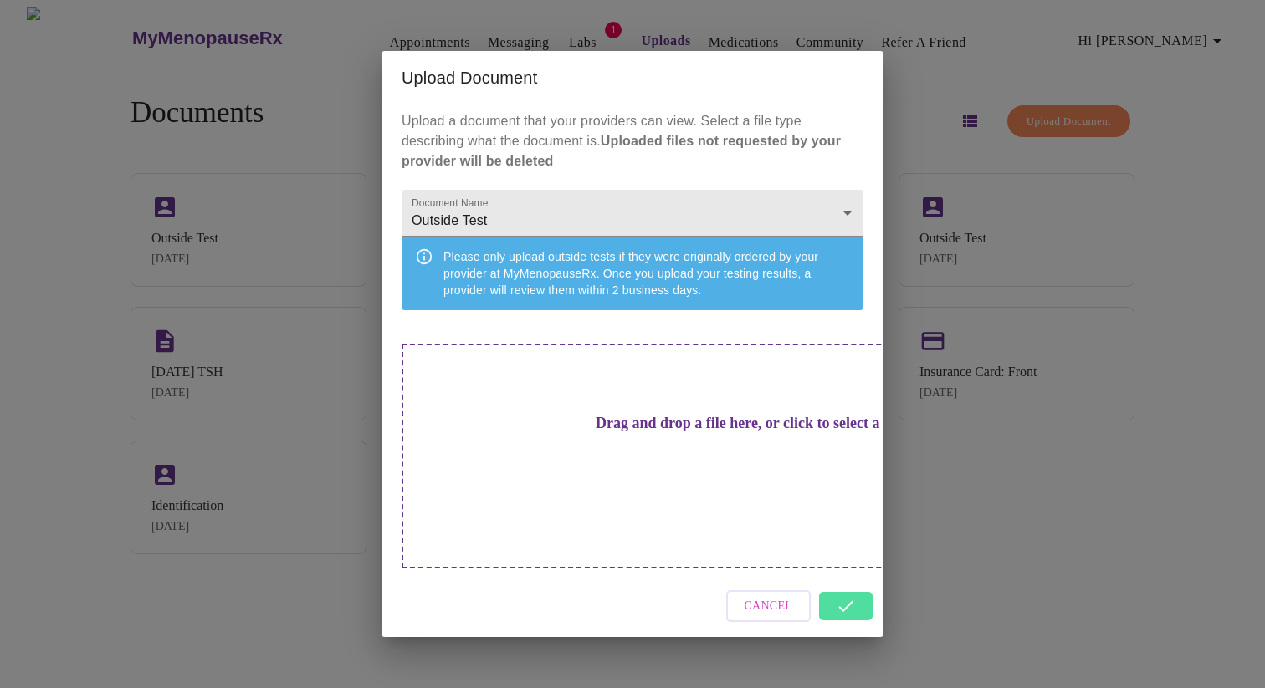
click at [848, 582] on div "Cancel" at bounding box center [632, 606] width 502 height 63
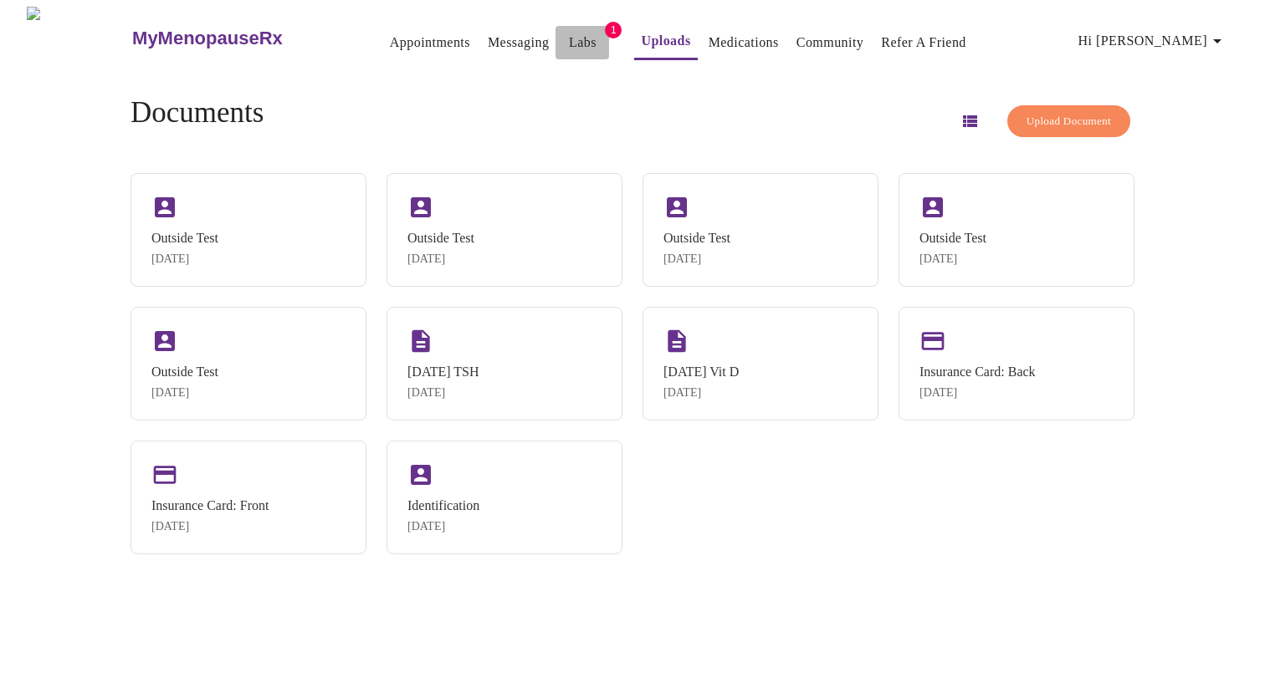
click at [555, 26] on button "Labs" at bounding box center [582, 42] width 54 height 33
click at [569, 33] on link "Labs" at bounding box center [583, 42] width 28 height 23
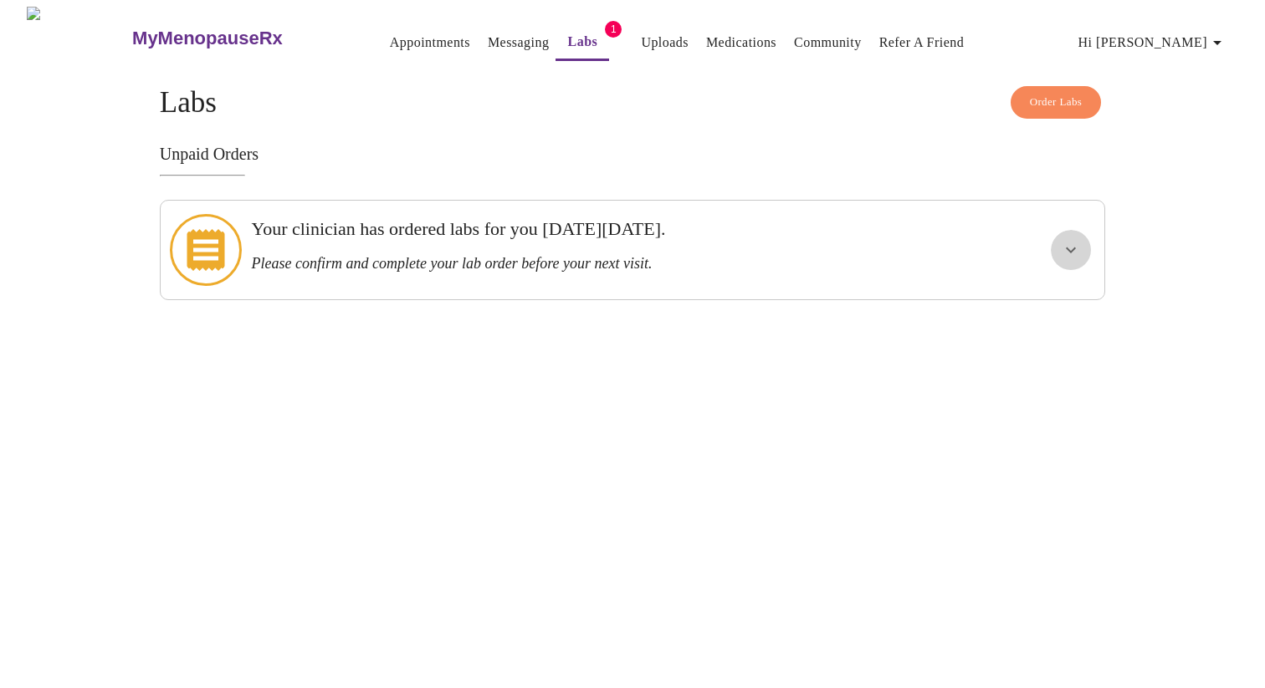
click at [1068, 240] on icon "show more" at bounding box center [1071, 250] width 20 height 20
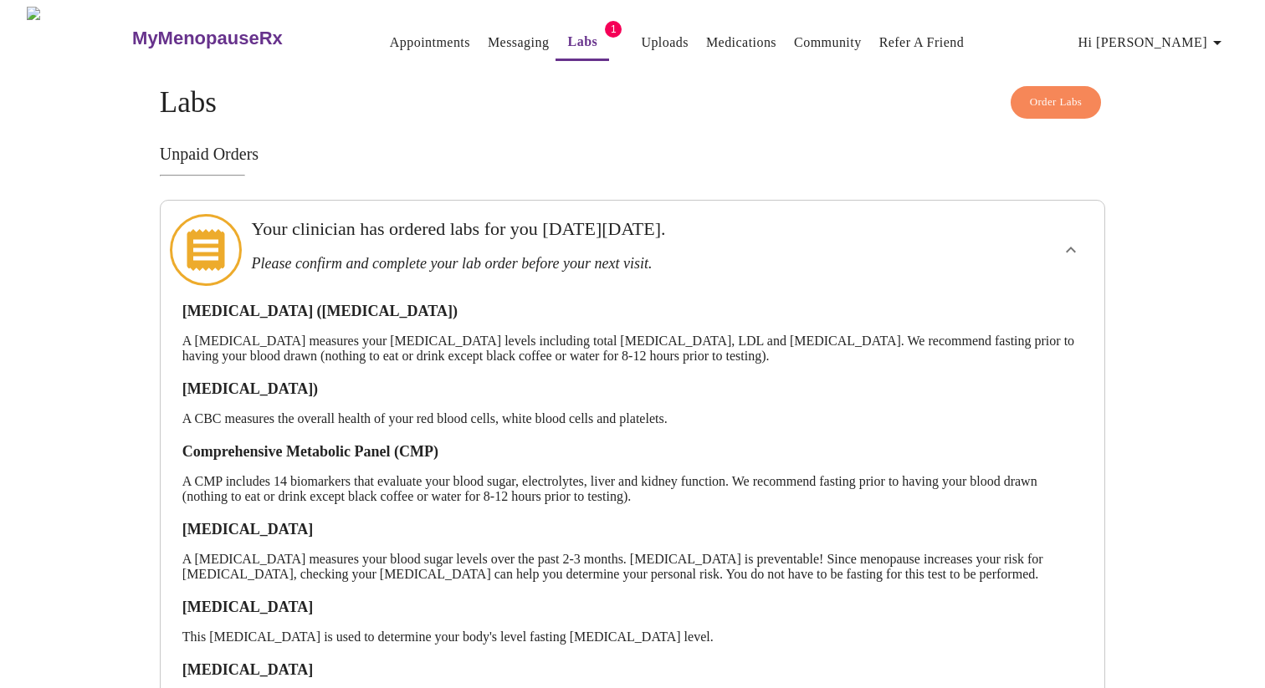
click at [641, 31] on link "Uploads" at bounding box center [665, 42] width 48 height 23
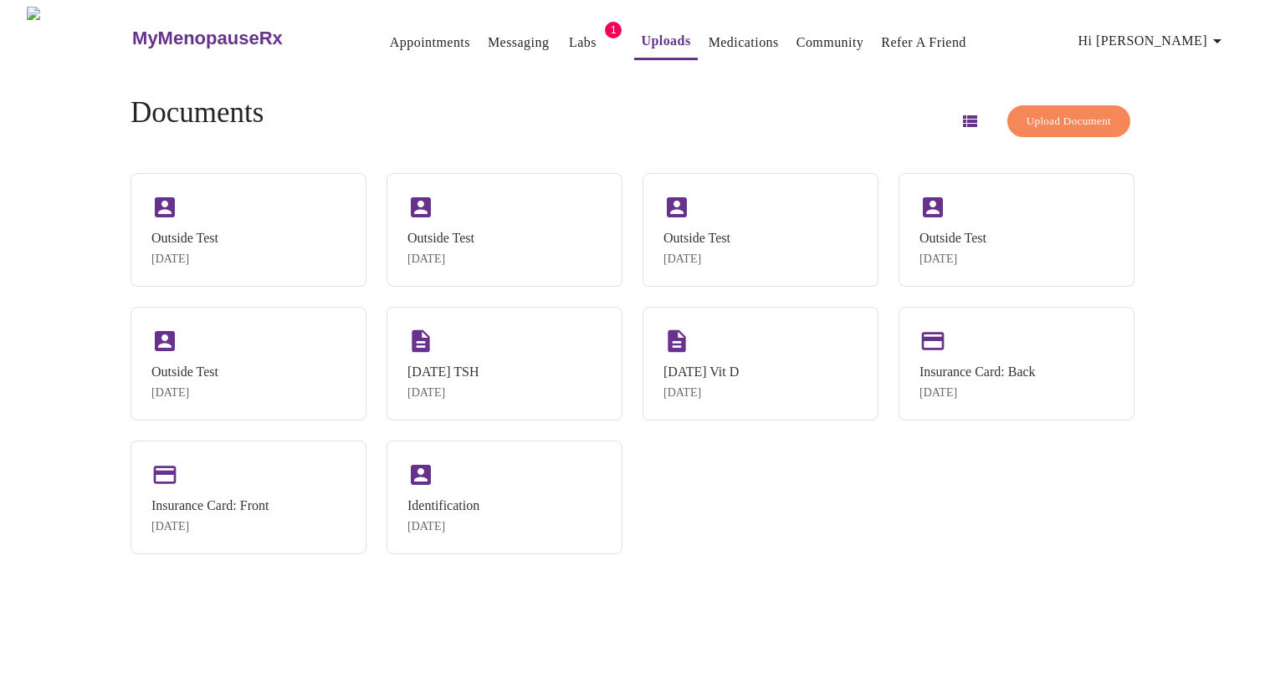
click at [794, 87] on div "Documents Upload Document Outside Test Sep 9, 2025 Outside Test Sep 9, 2025 Out…" at bounding box center [632, 325] width 1044 height 512
click at [1140, 120] on div "MyMenopauseRx Appointments Messaging Labs 1 Uploads Medications Community Refer…" at bounding box center [632, 351] width 1251 height 688
click at [1180, 84] on div "MyMenopauseRx Appointments Messaging Labs 1 Uploads Medications Community Refer…" at bounding box center [632, 351] width 1251 height 688
click at [809, 31] on link "Community" at bounding box center [830, 42] width 68 height 23
click at [1026, 116] on span "Upload Document" at bounding box center [1068, 121] width 84 height 19
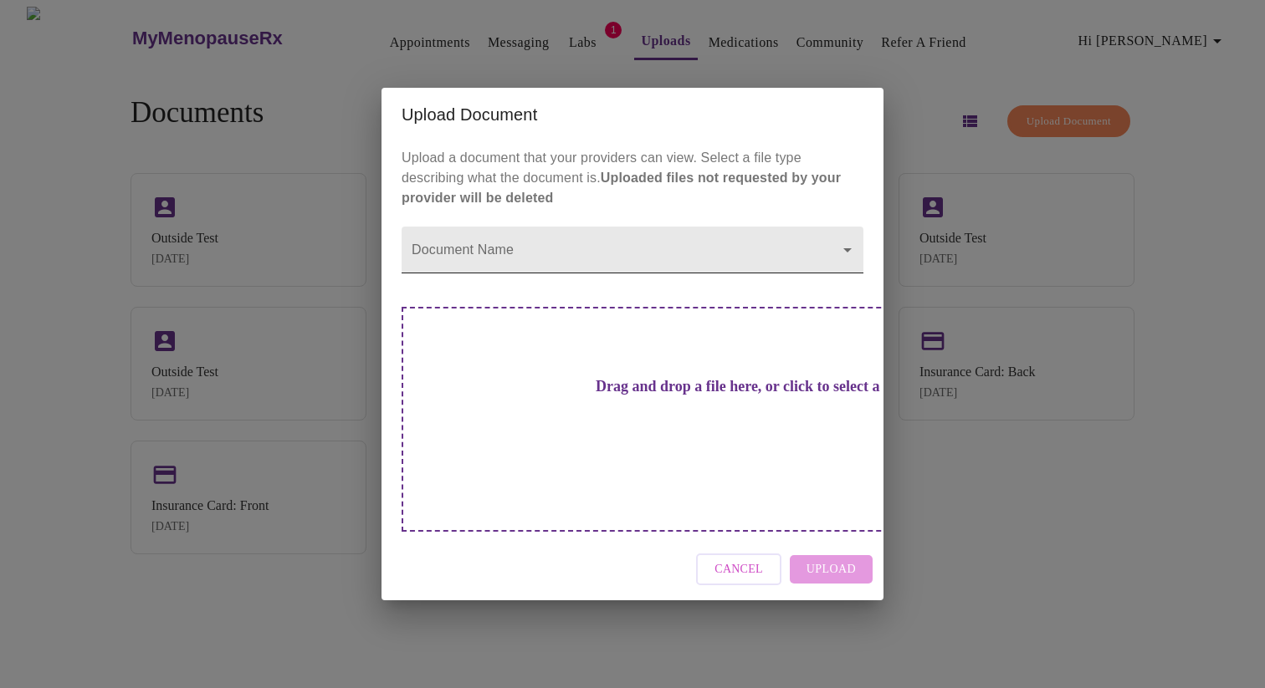
click at [621, 283] on body "MyMenopauseRx Appointments Messaging Labs 1 Uploads Medications Community Refer…" at bounding box center [632, 351] width 1251 height 688
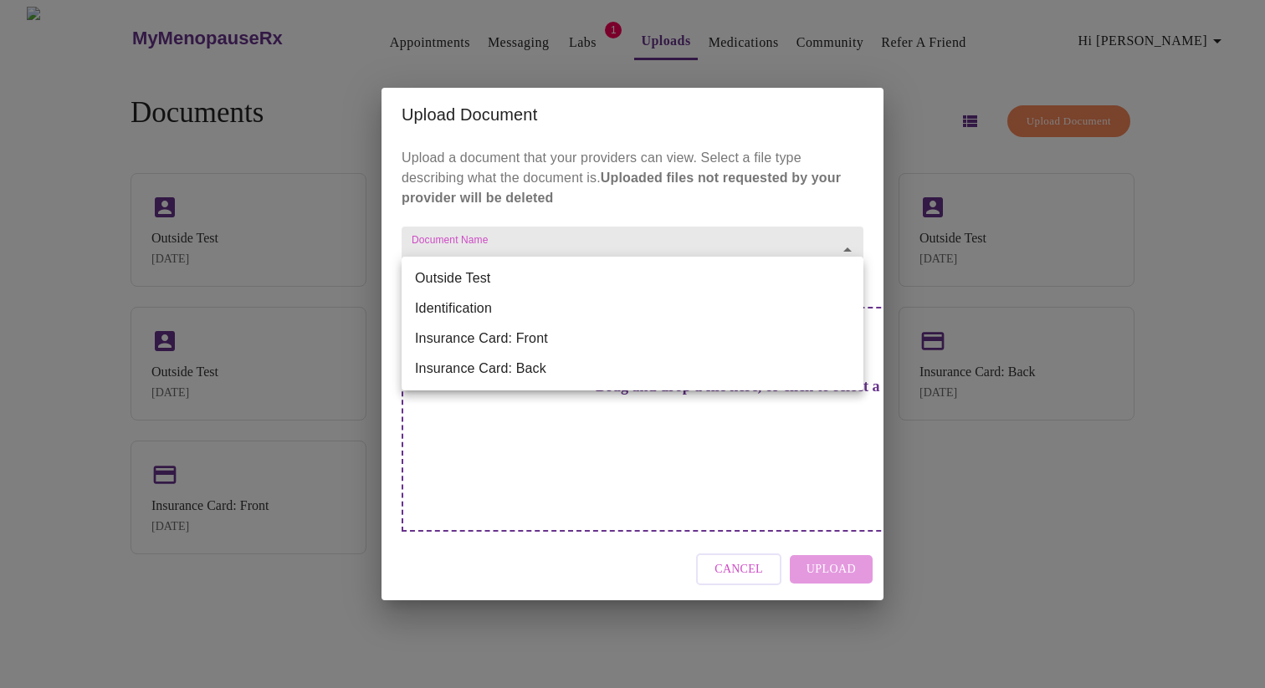
click at [607, 279] on li "Outside Test" at bounding box center [632, 278] width 462 height 30
type input "Outside Test"
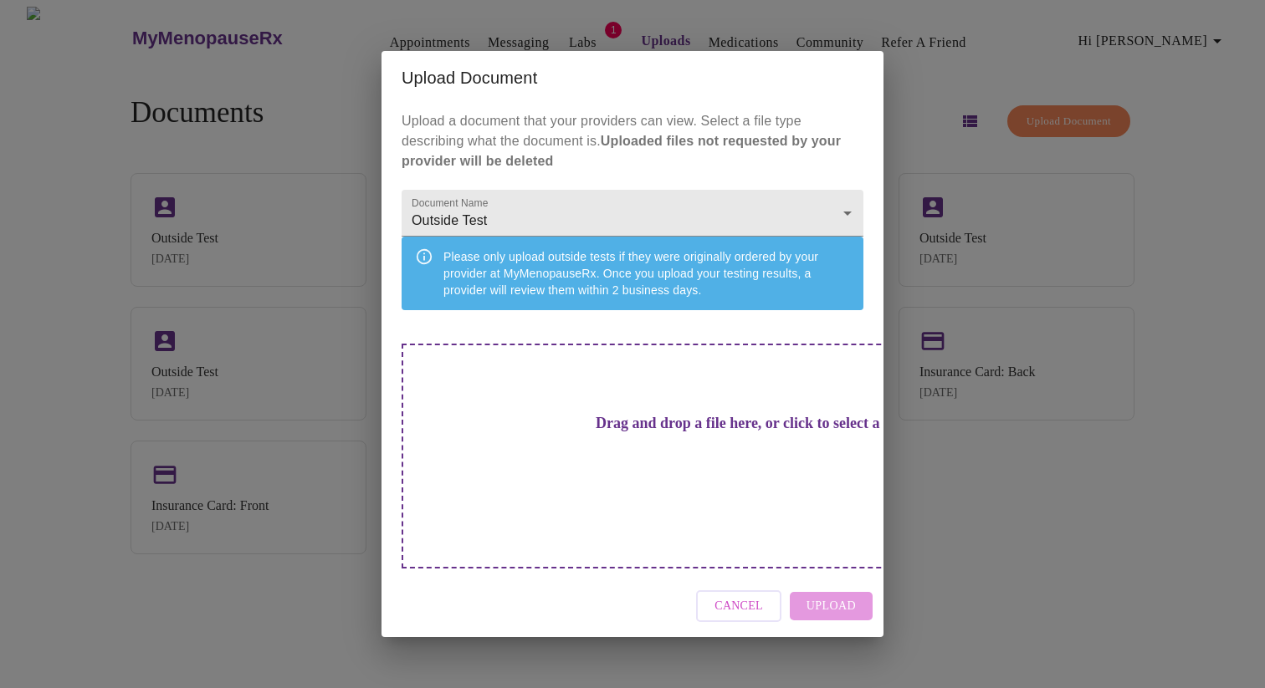
click at [557, 432] on h3 "Drag and drop a file here, or click to select a file" at bounding box center [750, 424] width 462 height 18
